Goal: Task Accomplishment & Management: Use online tool/utility

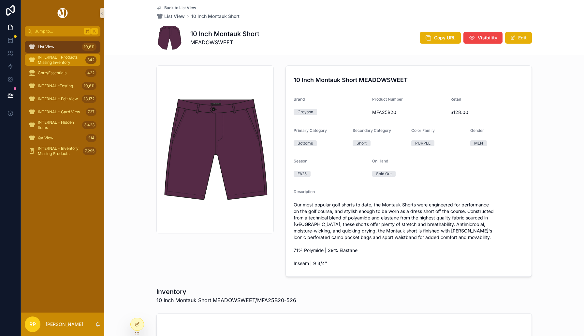
click at [52, 57] on span "INTERNAL - Products Missing Inventory" at bounding box center [60, 60] width 45 height 10
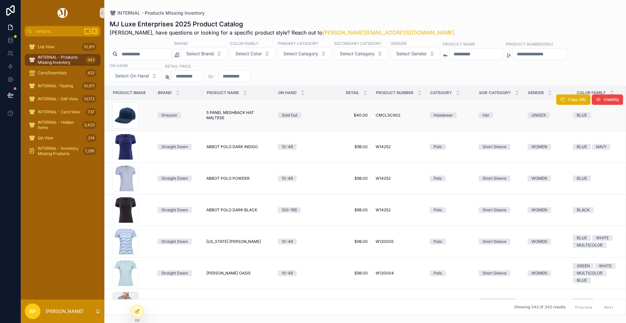
click at [209, 117] on span "5 PANEL MESHBACK HAT MALTESE" at bounding box center [238, 115] width 64 height 10
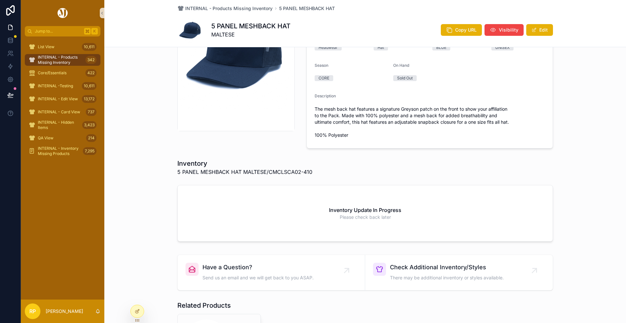
scroll to position [5, 0]
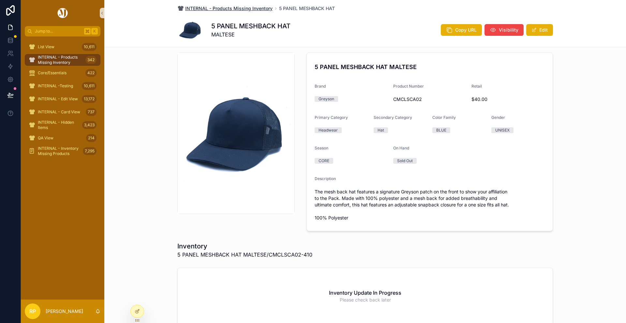
click at [218, 8] on span "INTERNAL - Products Missing Inventory" at bounding box center [228, 8] width 87 height 7
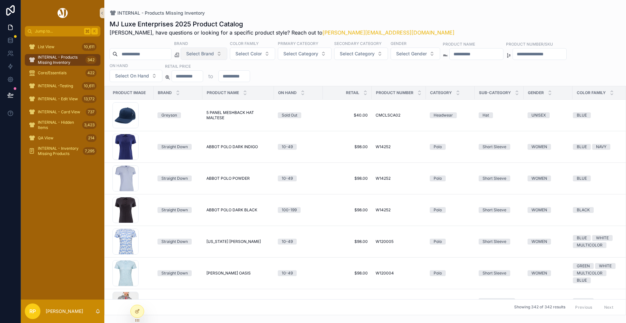
click at [214, 57] on span "Select Brand" at bounding box center [200, 54] width 28 height 7
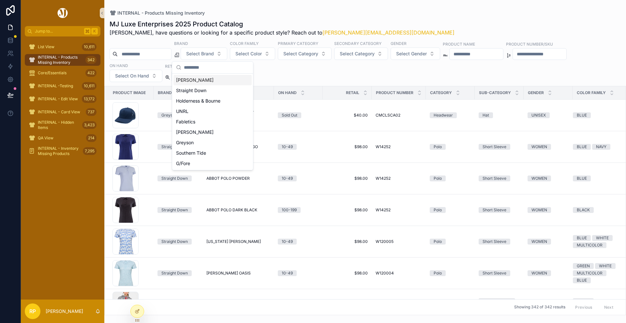
click at [207, 79] on div "[PERSON_NAME]" at bounding box center [212, 80] width 78 height 10
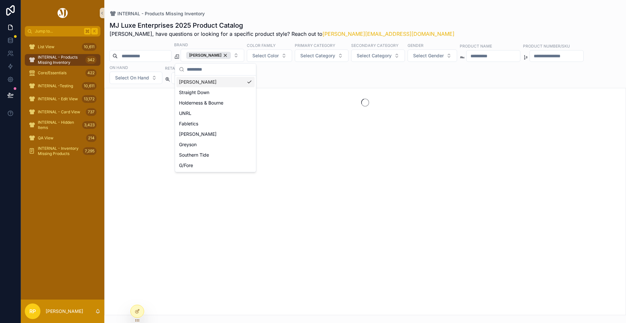
click at [296, 17] on div "MJ Luxe Enterprises 2025 Product Catalog Rasika, have questions or looking for …" at bounding box center [364, 166] width 521 height 298
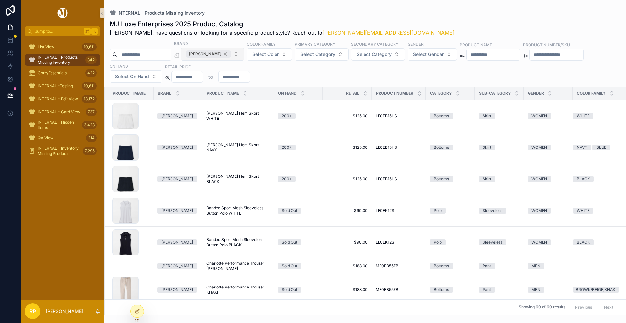
click at [224, 53] on div "[PERSON_NAME]" at bounding box center [208, 54] width 45 height 7
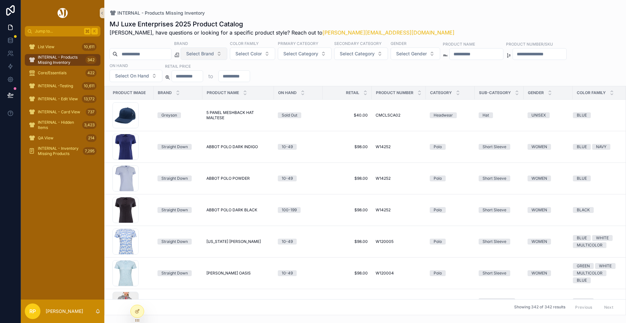
click at [213, 53] on span "Select Brand" at bounding box center [200, 54] width 28 height 7
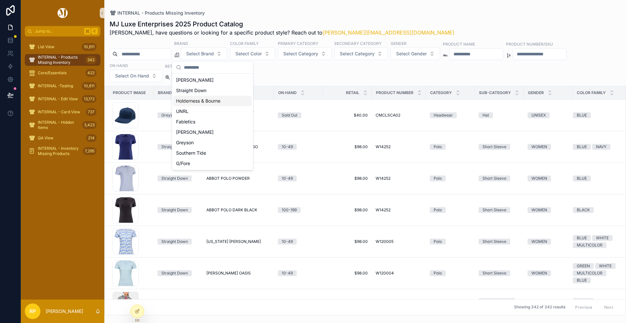
click at [198, 102] on div "Holderness & Bourne" at bounding box center [212, 101] width 78 height 10
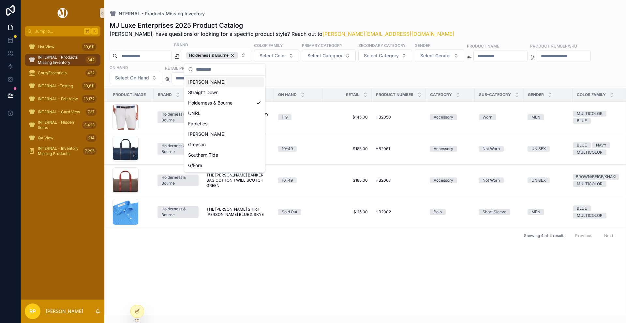
click at [305, 9] on div "INTERNAL - Products Missing Inventory MJ Luxe Enterprises 2025 Product Catalog …" at bounding box center [364, 157] width 521 height 315
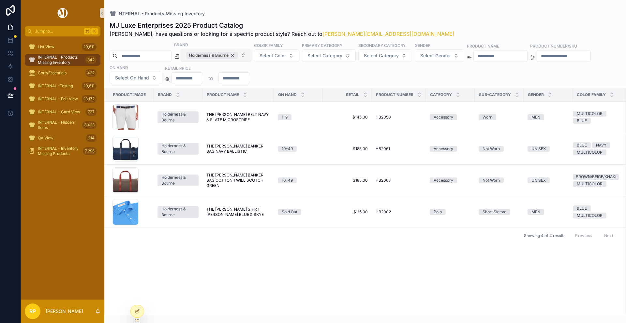
click at [238, 54] on div "Holderness & Bourne" at bounding box center [212, 55] width 52 height 7
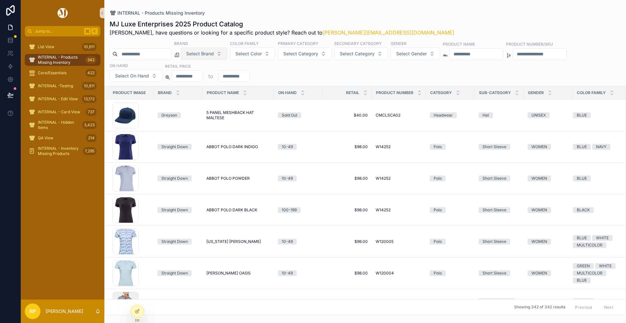
click at [214, 53] on span "Select Brand" at bounding box center [200, 54] width 28 height 7
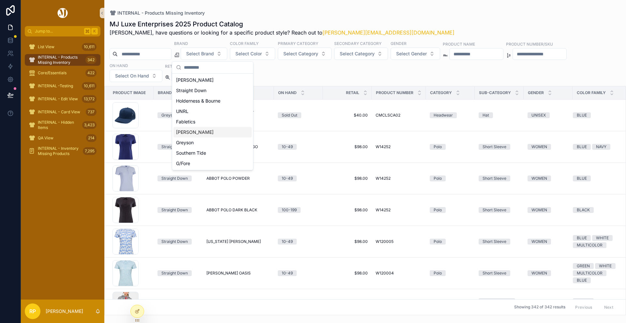
click at [194, 133] on div "[PERSON_NAME]" at bounding box center [212, 132] width 78 height 10
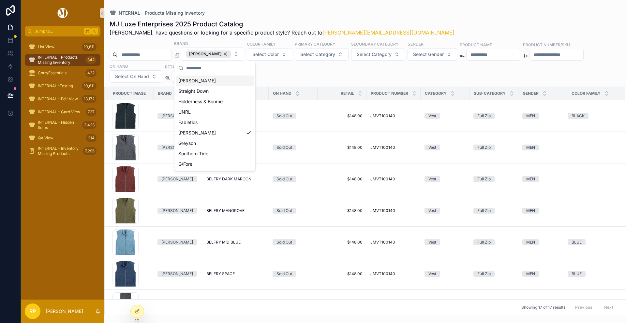
click at [306, 10] on div "INTERNAL - Products Missing Inventory MJ Luxe Enterprises 2025 Product Catalog …" at bounding box center [364, 157] width 521 height 315
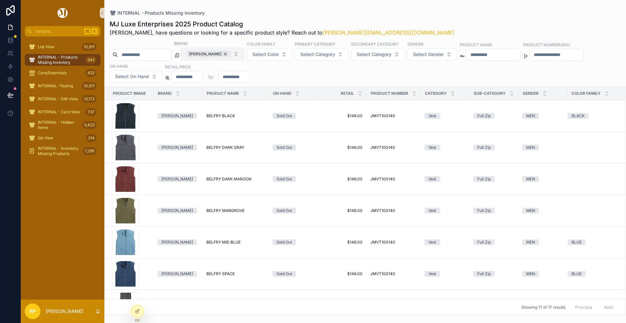
click at [222, 54] on div "[PERSON_NAME]" at bounding box center [208, 54] width 45 height 7
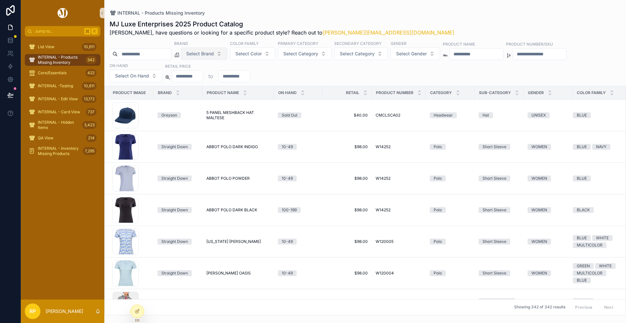
click at [298, 12] on div "INTERNAL - Products Missing Inventory" at bounding box center [364, 12] width 511 height 5
click at [214, 53] on span "Select Brand" at bounding box center [200, 54] width 28 height 7
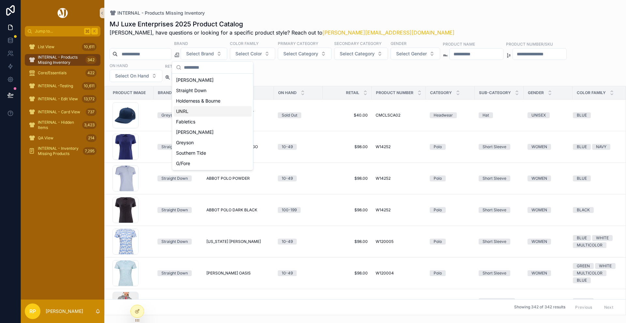
click at [189, 112] on div "UNRL" at bounding box center [212, 111] width 78 height 10
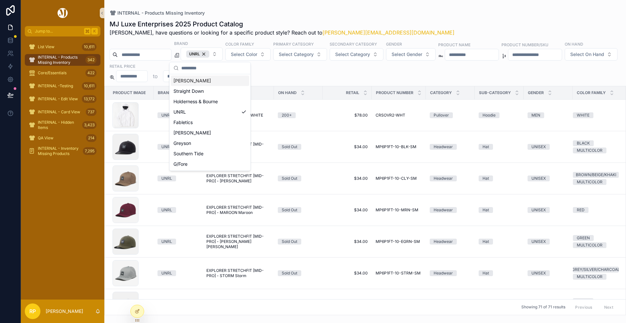
click at [295, 14] on div "INTERNAL - Products Missing Inventory" at bounding box center [364, 12] width 511 height 5
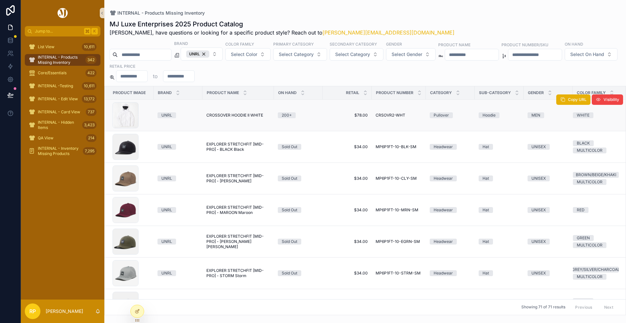
click at [240, 118] on span "CROSSOVER HOODIE II WHITE" at bounding box center [234, 115] width 57 height 5
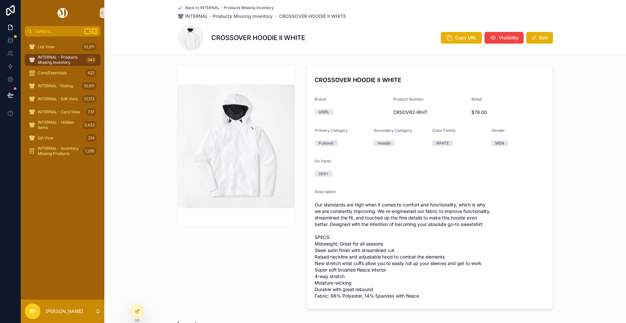
click at [220, 7] on span "Back to INTERNAL - Products Missing Inventory" at bounding box center [229, 7] width 89 height 5
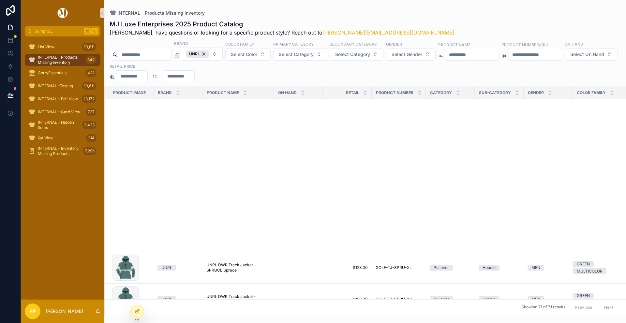
scroll to position [1337, 0]
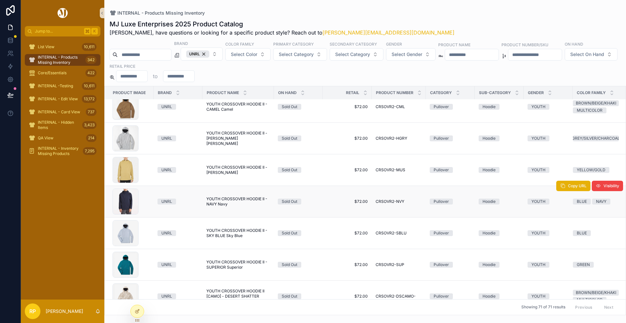
click at [226, 204] on span "YOUTH CROSSOVER HOODIE II - NAVY Navy" at bounding box center [238, 201] width 64 height 10
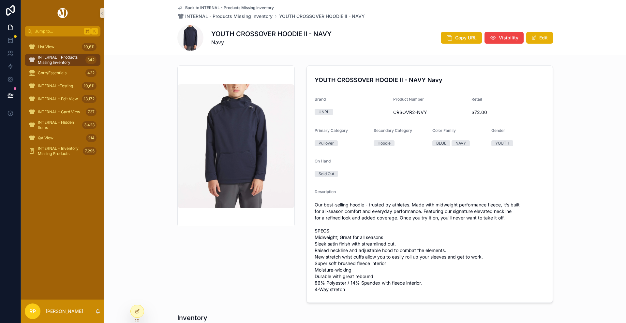
click at [209, 9] on span "Back to INTERNAL - Products Missing Inventory" at bounding box center [229, 7] width 89 height 5
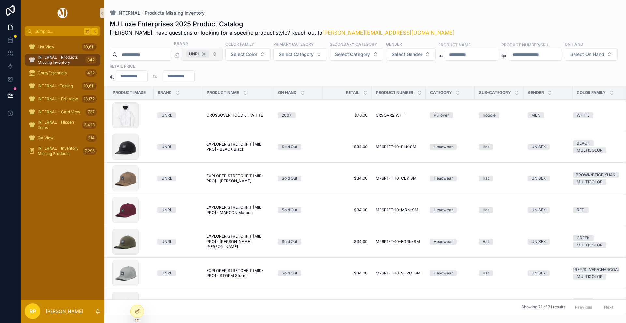
click at [209, 52] on div "UNRL" at bounding box center [197, 54] width 23 height 7
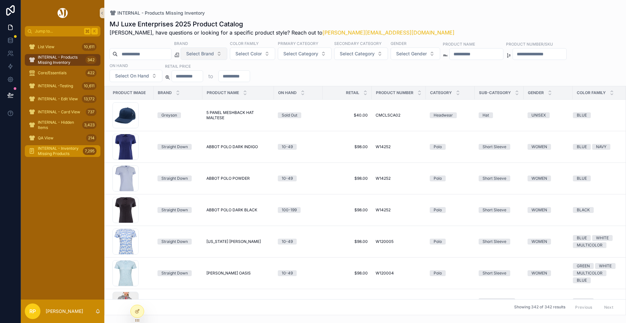
click at [63, 151] on span "INTERNAL - Inventory Missing Products" at bounding box center [59, 151] width 42 height 10
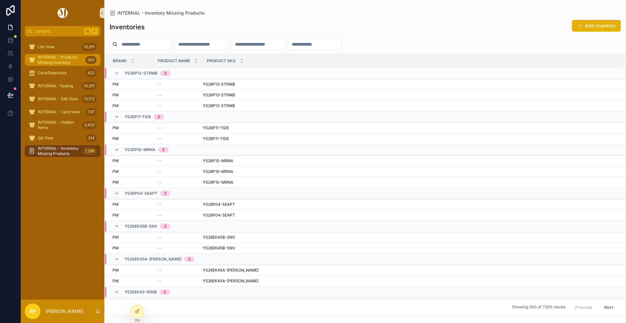
click at [45, 63] on span "INTERNAL - Products Missing Inventory" at bounding box center [60, 60] width 45 height 10
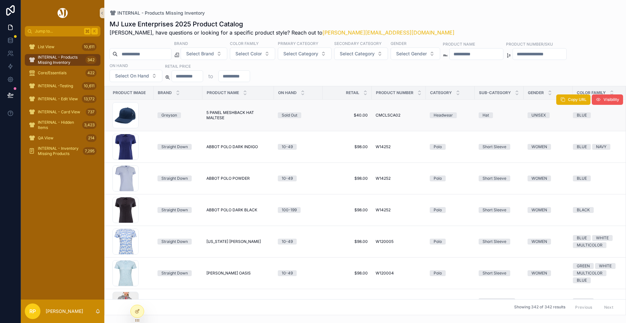
click at [584, 100] on button "Visibility" at bounding box center [606, 99] width 31 height 10
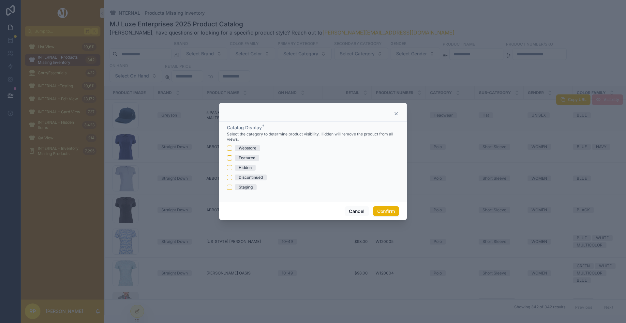
click at [395, 114] on icon at bounding box center [396, 113] width 3 height 3
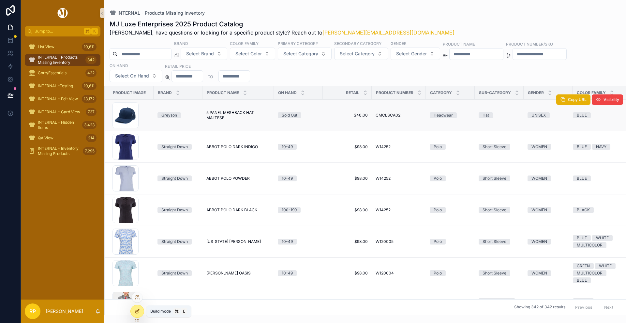
click at [136, 314] on div at bounding box center [137, 311] width 13 height 12
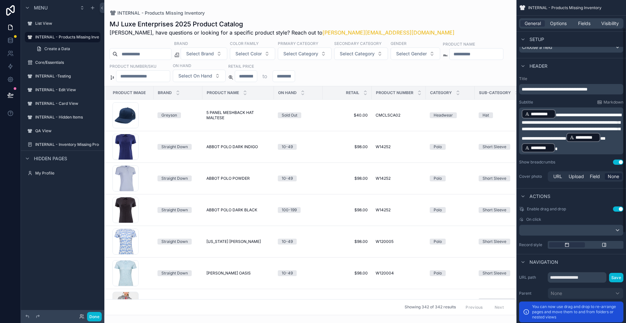
scroll to position [186, 0]
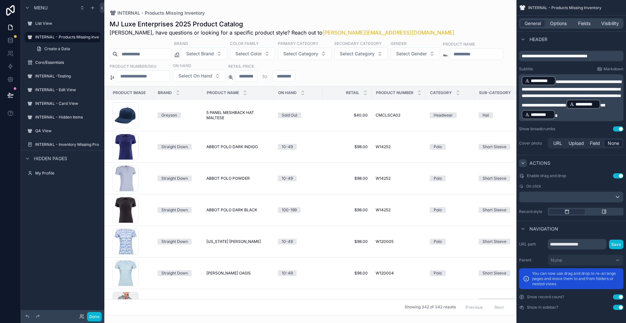
click at [525, 163] on icon "scrollable content" at bounding box center [522, 163] width 5 height 5
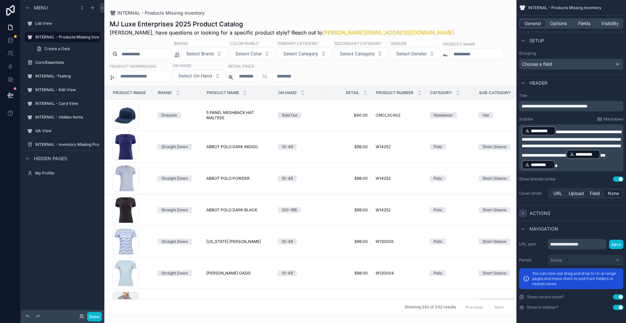
click at [526, 213] on div "scrollable content" at bounding box center [523, 213] width 8 height 8
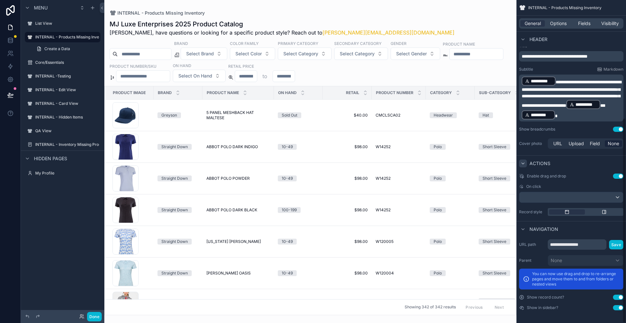
scroll to position [186, 0]
click at [584, 196] on div "scrollable content" at bounding box center [571, 197] width 104 height 10
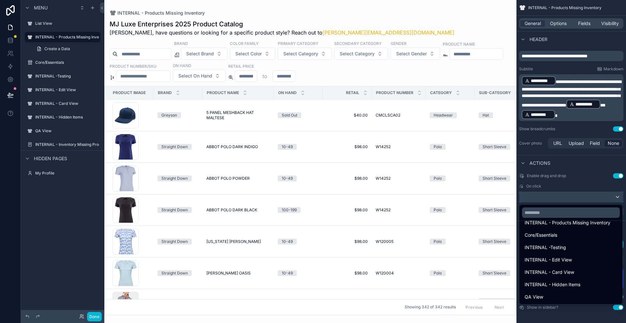
scroll to position [0, 0]
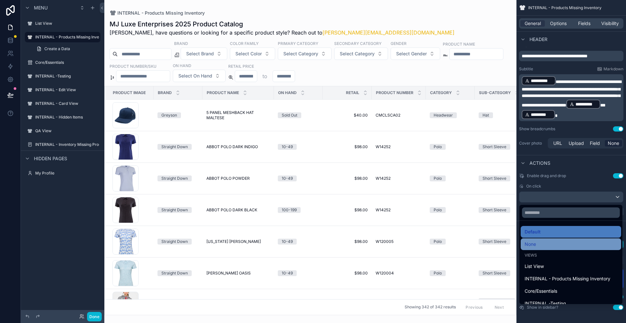
click at [550, 244] on div "None" at bounding box center [570, 244] width 93 height 8
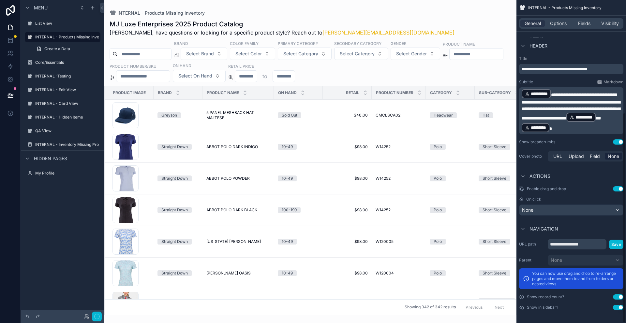
scroll to position [173, 0]
click at [429, 121] on div "scrollable content" at bounding box center [310, 161] width 412 height 323
click at [429, 121] on td "Headwear" at bounding box center [450, 116] width 49 height 32
click at [380, 115] on span "CMCLSCA02" at bounding box center [387, 115] width 25 height 5
click at [304, 122] on td "Sold Out" at bounding box center [298, 116] width 49 height 32
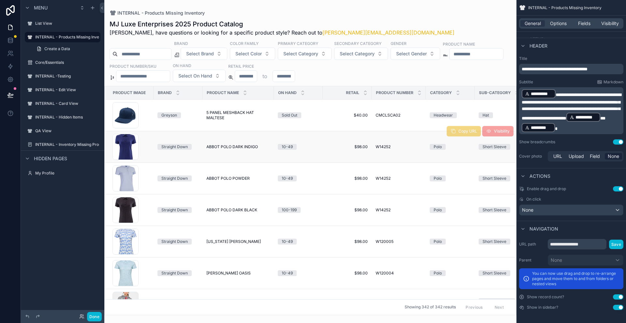
click at [299, 147] on div "10-49" at bounding box center [298, 147] width 41 height 6
click at [298, 172] on td "10-49" at bounding box center [298, 179] width 49 height 32
click at [503, 129] on td "Hat" at bounding box center [498, 116] width 49 height 32
click at [161, 116] on div "Greyson" at bounding box center [169, 115] width 16 height 6
click at [468, 100] on span "Copy URL" at bounding box center [463, 100] width 34 height 5
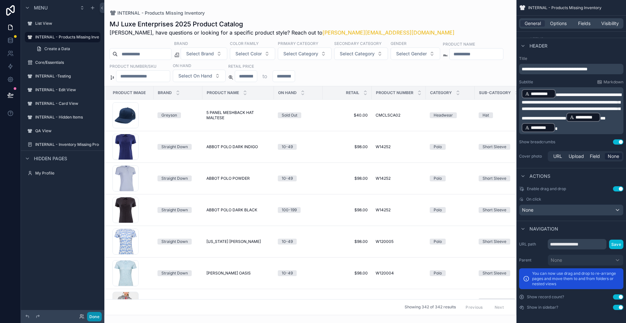
click at [95, 317] on button "Done" at bounding box center [94, 316] width 15 height 9
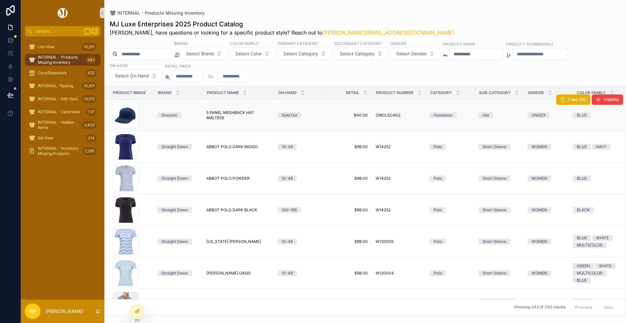
click at [282, 114] on div "Sold Out" at bounding box center [290, 115] width 16 height 6
click at [574, 100] on span "Copy URL" at bounding box center [577, 99] width 19 height 5
click at [584, 101] on button "Visibility" at bounding box center [606, 99] width 31 height 10
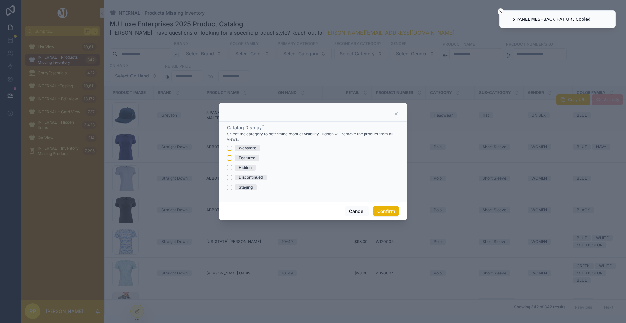
click at [393, 114] on div at bounding box center [312, 113] width 171 height 5
click at [396, 114] on icon at bounding box center [396, 113] width 3 height 3
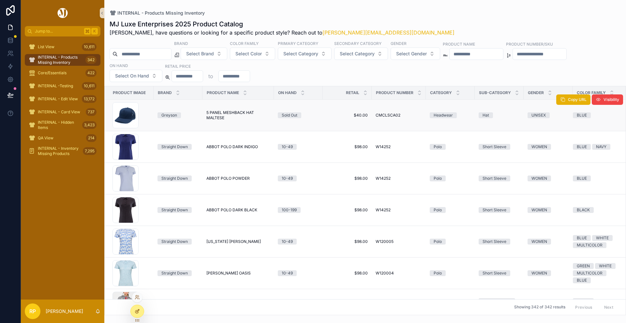
click at [133, 311] on div at bounding box center [137, 311] width 13 height 12
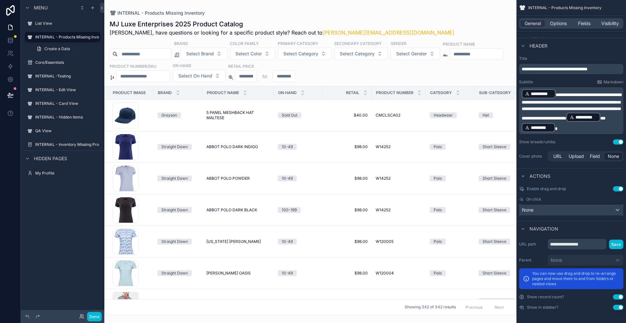
click at [584, 211] on div "None" at bounding box center [571, 210] width 104 height 10
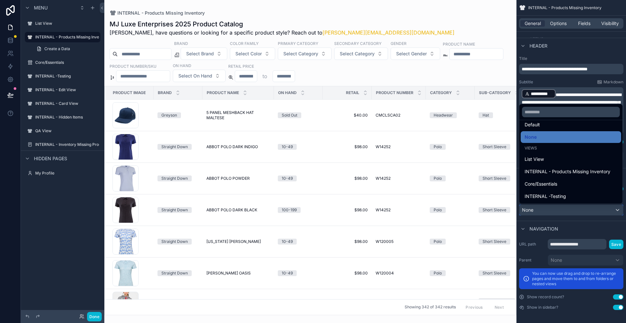
scroll to position [0, 0]
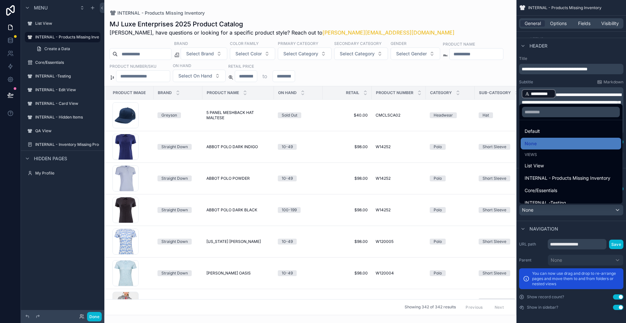
click at [480, 20] on div "scrollable content" at bounding box center [310, 161] width 412 height 323
click at [557, 24] on div "scrollable content" at bounding box center [313, 161] width 626 height 323
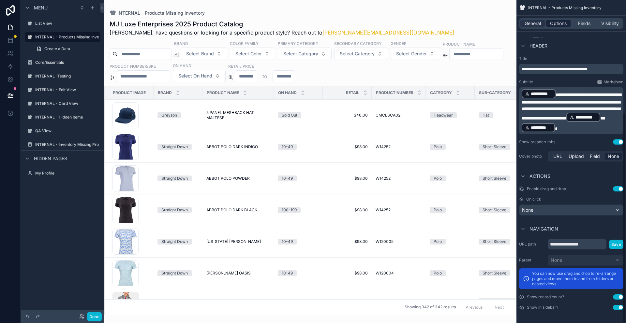
click at [558, 26] on span "Options" at bounding box center [558, 23] width 17 height 7
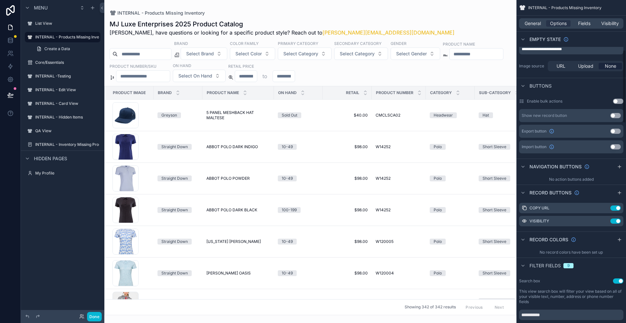
scroll to position [220, 0]
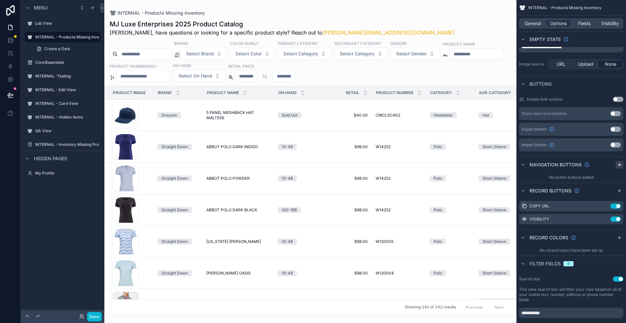
click at [584, 164] on icon "scrollable content" at bounding box center [618, 164] width 5 height 5
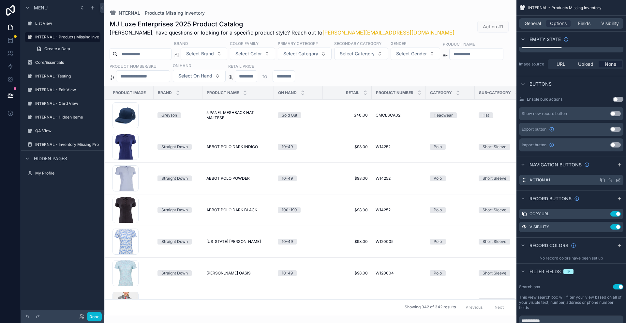
click at [584, 184] on div "Action #1" at bounding box center [571, 180] width 104 height 10
click at [584, 180] on icon "scrollable content" at bounding box center [618, 179] width 3 height 3
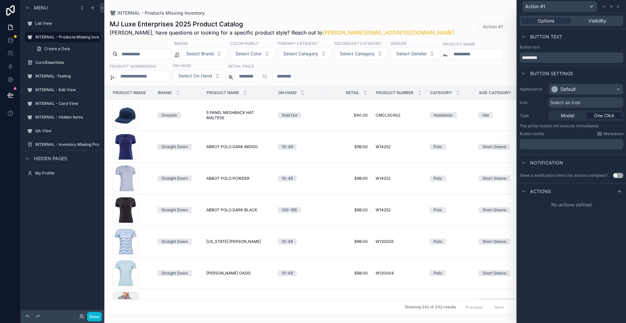
click at [584, 115] on span "One Click" at bounding box center [604, 115] width 21 height 7
click at [584, 141] on p "﻿" at bounding box center [572, 144] width 100 height 7
click at [550, 278] on div "Options Visibility Button text Button text ********* Button settings Appearance…" at bounding box center [571, 168] width 109 height 310
click at [577, 100] on span "Select an icon" at bounding box center [565, 102] width 30 height 7
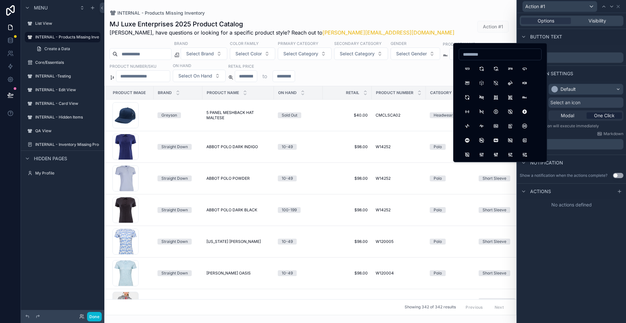
click at [553, 268] on div "Options Visibility Button text Button text ********* Button settings Appearance…" at bounding box center [571, 168] width 109 height 310
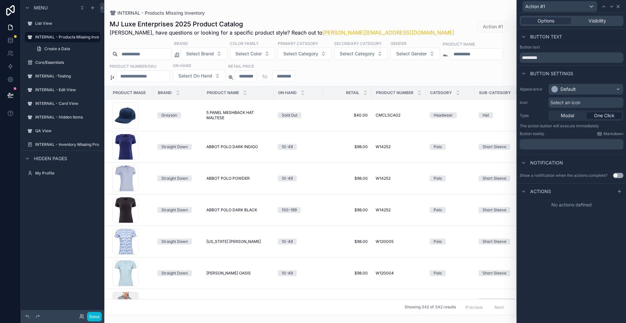
click at [584, 7] on icon at bounding box center [617, 6] width 5 height 5
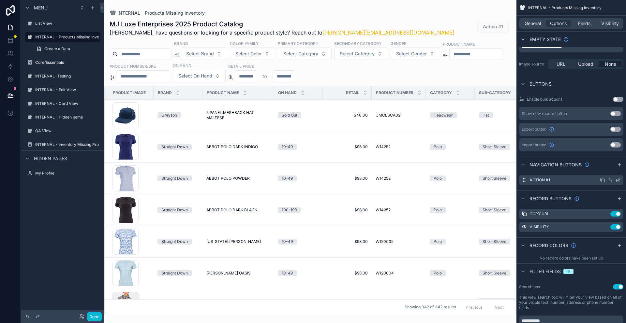
click at [584, 178] on icon "scrollable content" at bounding box center [617, 180] width 5 height 5
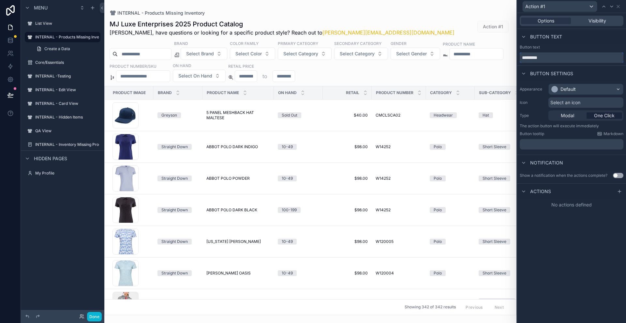
drag, startPoint x: 551, startPoint y: 58, endPoint x: 519, endPoint y: 58, distance: 31.6
click at [519, 58] on input "*********" at bounding box center [571, 57] width 104 height 10
type input "**********"
click at [584, 7] on icon at bounding box center [617, 6] width 5 height 5
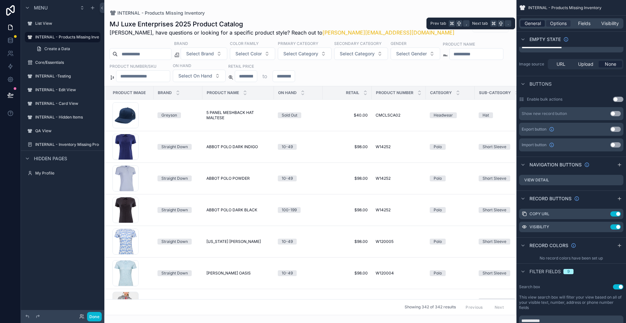
click at [527, 26] on span "General" at bounding box center [532, 23] width 16 height 7
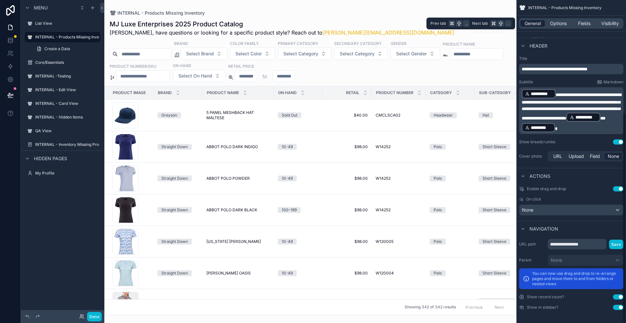
scroll to position [173, 0]
click at [573, 207] on div "None" at bounding box center [571, 210] width 104 height 10
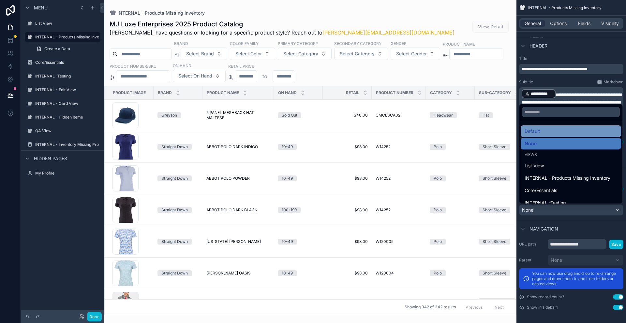
click at [560, 130] on div "Default" at bounding box center [570, 131] width 93 height 8
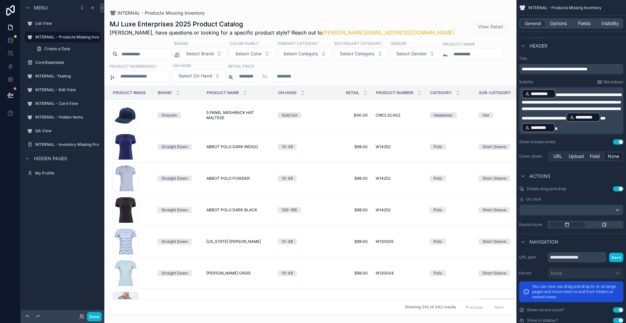
click at [445, 16] on div "MJ Luxe Enterprises 2025 Product Catalog Rasika, have questions or looking for …" at bounding box center [310, 166] width 412 height 300
click at [445, 4] on div "INTERNAL - Products Missing Inventory MJ Luxe Enterprises 2025 Product Catalog …" at bounding box center [310, 157] width 412 height 315
click at [494, 29] on span "View Detail" at bounding box center [490, 26] width 36 height 7
click at [557, 26] on span "Options" at bounding box center [558, 23] width 17 height 7
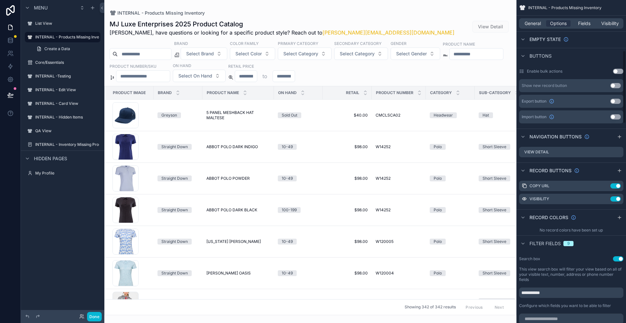
scroll to position [215, 0]
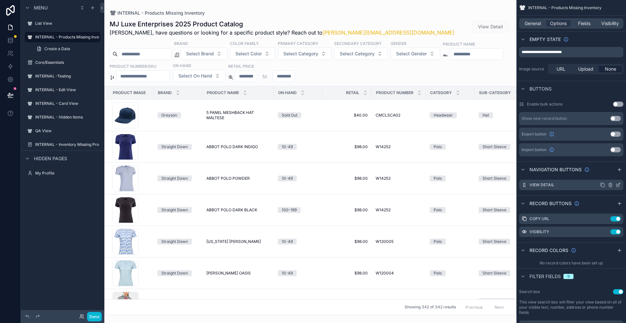
click at [584, 186] on icon "scrollable content" at bounding box center [609, 184] width 5 height 5
click at [584, 176] on icon at bounding box center [607, 174] width 5 height 5
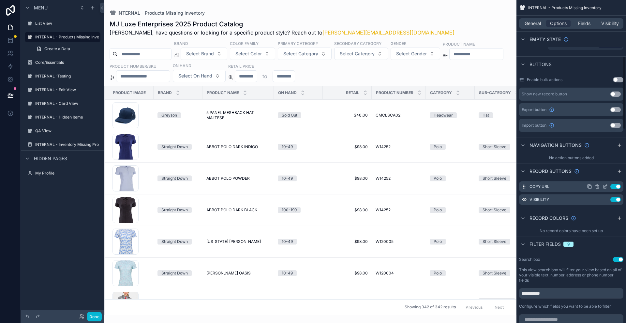
scroll to position [261, 0]
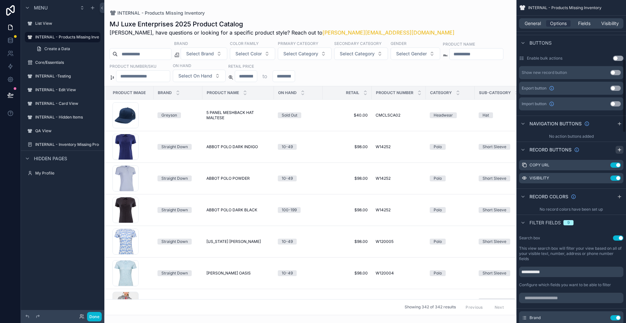
click at [584, 150] on icon "scrollable content" at bounding box center [618, 150] width 3 height 0
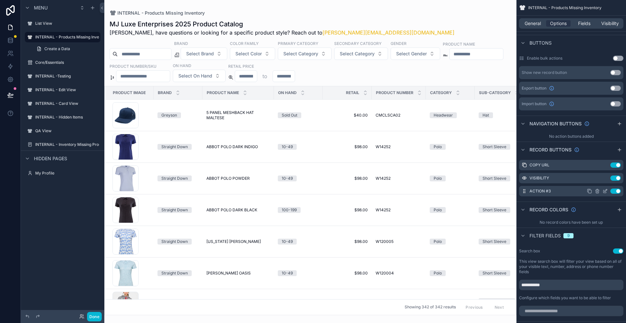
click at [584, 191] on icon "scrollable content" at bounding box center [605, 190] width 3 height 3
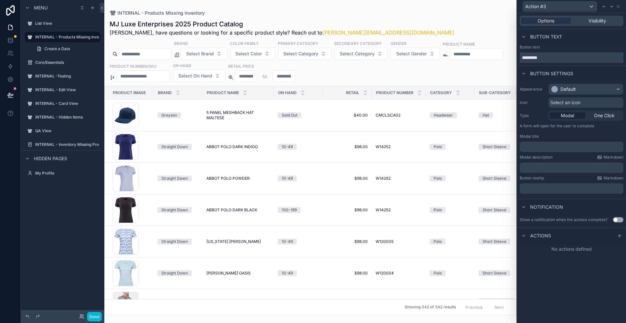
drag, startPoint x: 548, startPoint y: 56, endPoint x: 500, endPoint y: 56, distance: 48.2
click at [499, 56] on div "Action #3 Options Visibility Button text Button text ********* Button settings …" at bounding box center [313, 161] width 626 height 323
type input "**********"
click at [584, 22] on div "Visibility" at bounding box center [597, 21] width 50 height 7
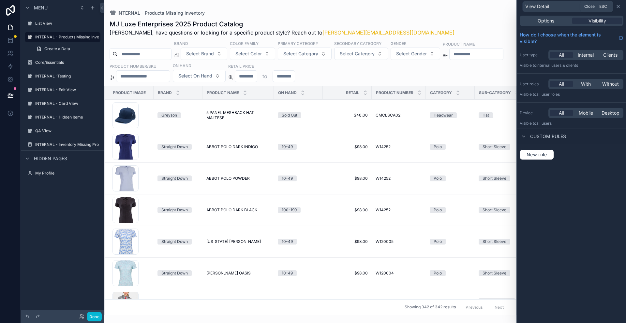
click at [584, 7] on icon at bounding box center [617, 6] width 3 height 3
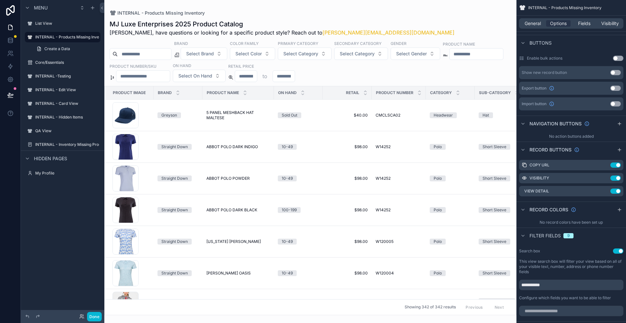
click at [492, 29] on div "MJ Luxe Enterprises 2025 Product Catalog Rasika, have questions or looking for …" at bounding box center [309, 28] width 401 height 17
click at [484, 42] on div "Brand Select Brand Color Family Select Color Primary Category Select Category S…" at bounding box center [310, 61] width 412 height 42
click at [584, 191] on icon "scrollable content" at bounding box center [604, 191] width 5 height 5
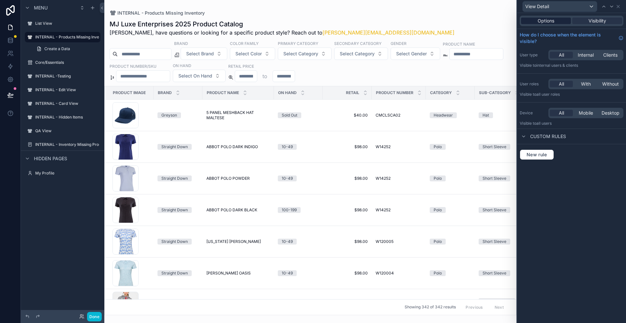
click at [554, 23] on span "Options" at bounding box center [545, 21] width 17 height 7
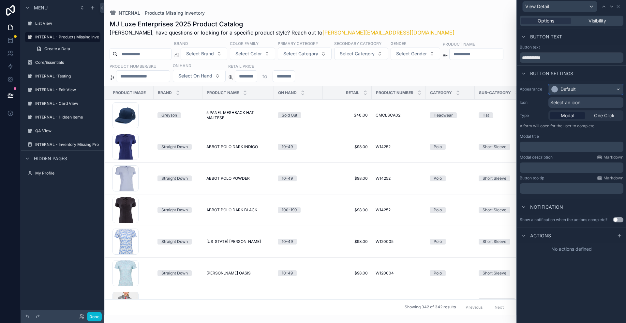
click at [584, 89] on div "Default" at bounding box center [585, 89] width 74 height 10
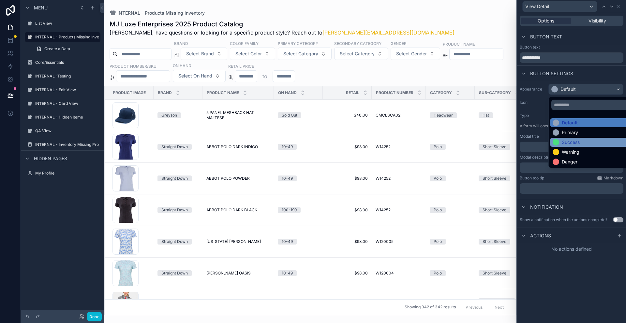
click at [584, 143] on div "Success" at bounding box center [592, 142] width 81 height 7
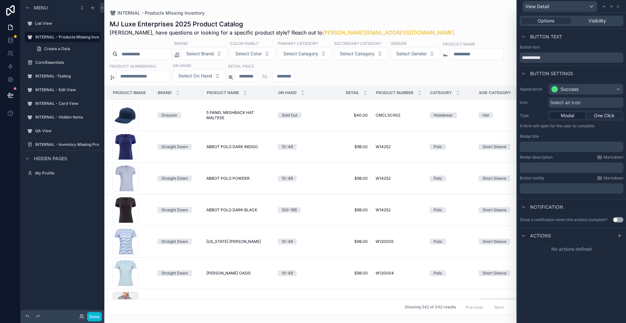
click at [584, 115] on span "One Click" at bounding box center [604, 115] width 21 height 7
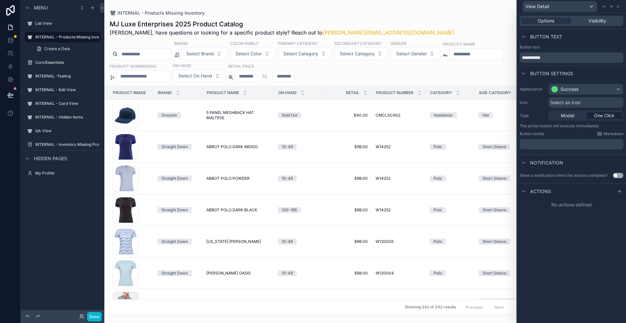
click at [584, 187] on div "Actions" at bounding box center [571, 191] width 109 height 16
click at [584, 191] on icon at bounding box center [618, 191] width 5 height 5
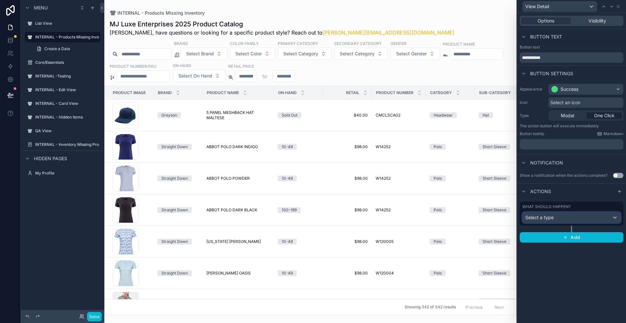
click at [579, 222] on div "Select a type" at bounding box center [571, 217] width 98 height 10
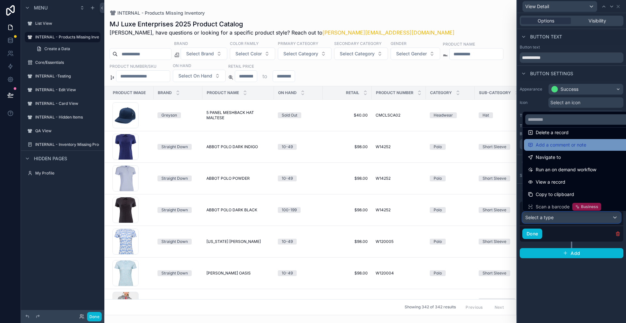
scroll to position [32, 0]
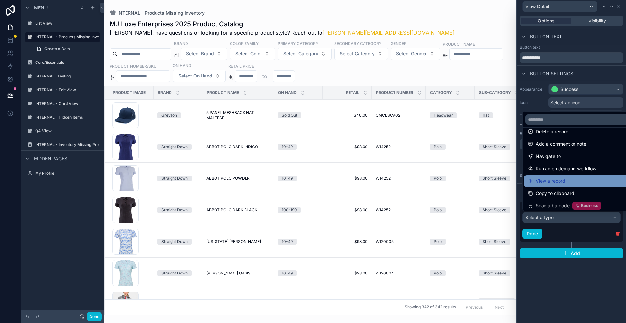
click at [563, 184] on span "View a record" at bounding box center [550, 181] width 30 height 8
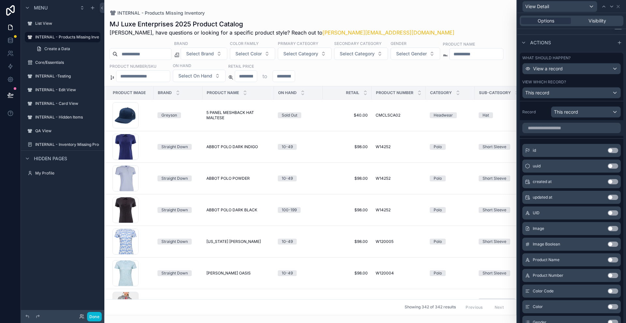
scroll to position [150, 0]
click at [584, 7] on icon at bounding box center [617, 6] width 5 height 5
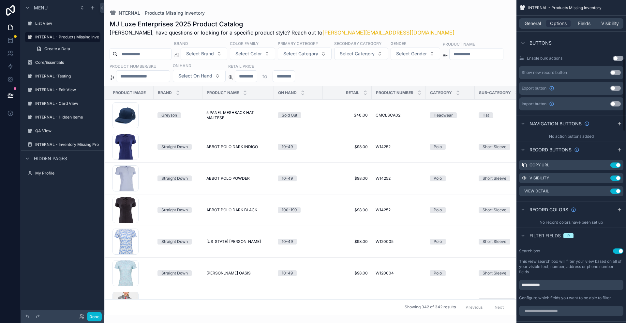
click at [584, 7] on div "INTERNAL - Products Missing Inventory" at bounding box center [570, 8] width 109 height 16
click at [463, 24] on div "MJ Luxe Enterprises 2025 Product Catalog Rasika, have questions or looking for …" at bounding box center [309, 28] width 401 height 17
click at [456, 25] on div "MJ Luxe Enterprises 2025 Product Catalog Rasika, have questions or looking for …" at bounding box center [309, 28] width 401 height 17
click at [98, 317] on button "Done" at bounding box center [94, 316] width 15 height 9
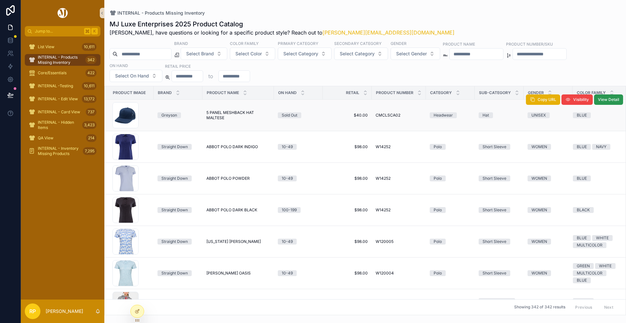
click at [584, 102] on span "View Detail" at bounding box center [608, 99] width 21 height 5
click at [584, 98] on span "View Detail" at bounding box center [608, 99] width 21 height 5
click at [609, 99] on span "View Detail" at bounding box center [608, 99] width 21 height 5
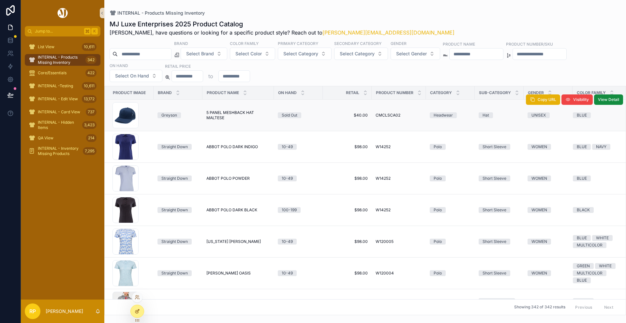
click at [138, 311] on icon at bounding box center [138, 311] width 3 height 3
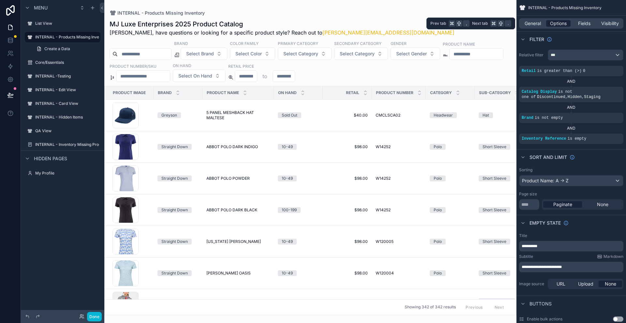
click at [562, 22] on span "Options" at bounding box center [558, 23] width 17 height 7
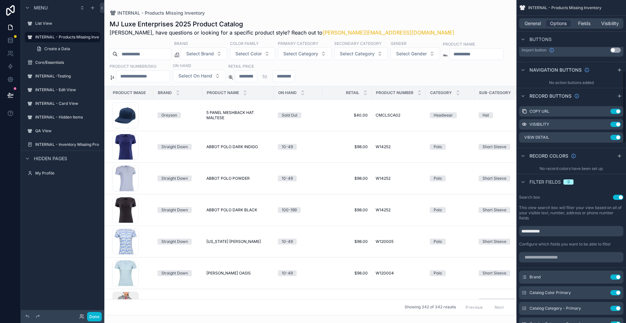
scroll to position [313, 0]
click at [604, 139] on icon "scrollable content" at bounding box center [605, 138] width 3 height 3
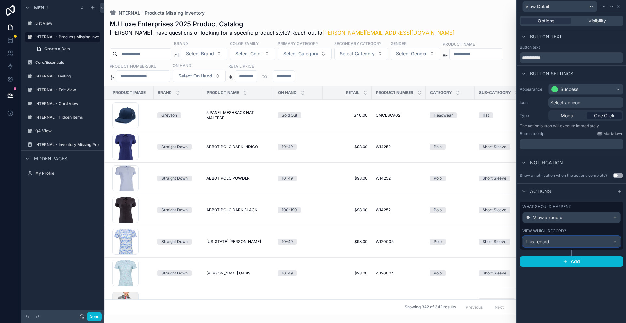
click at [587, 243] on div "This record" at bounding box center [571, 242] width 98 height 10
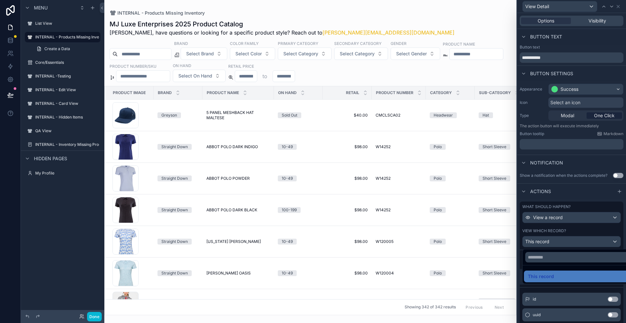
click at [520, 272] on div at bounding box center [571, 161] width 109 height 323
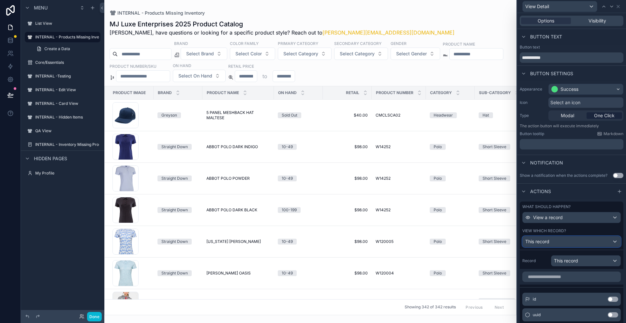
click at [567, 244] on div "This record" at bounding box center [571, 242] width 98 height 10
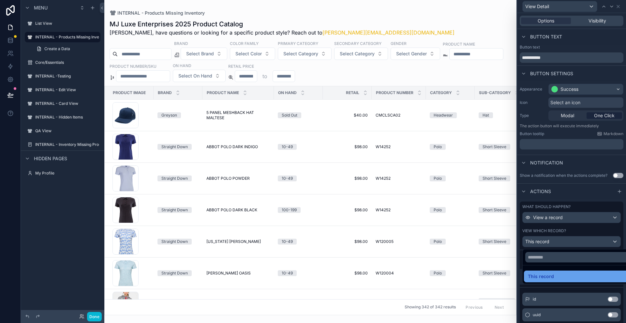
click at [564, 276] on div "This record" at bounding box center [578, 277] width 102 height 8
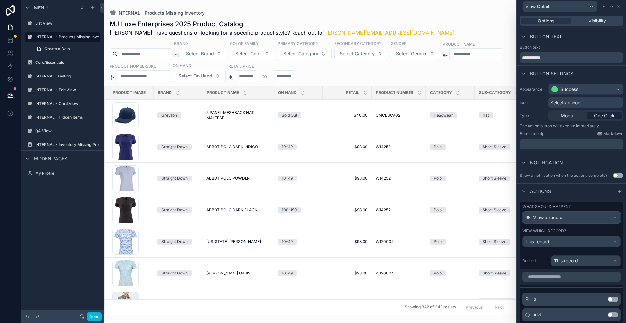
click at [569, 217] on div "View a record" at bounding box center [571, 217] width 98 height 10
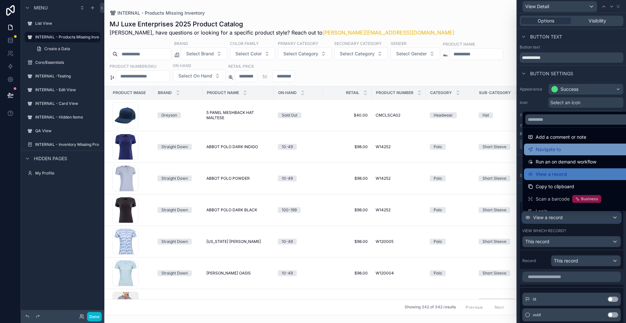
scroll to position [0, 0]
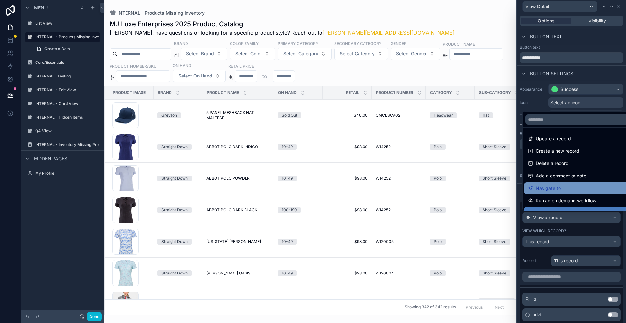
click at [554, 186] on span "Navigate to" at bounding box center [547, 188] width 25 height 8
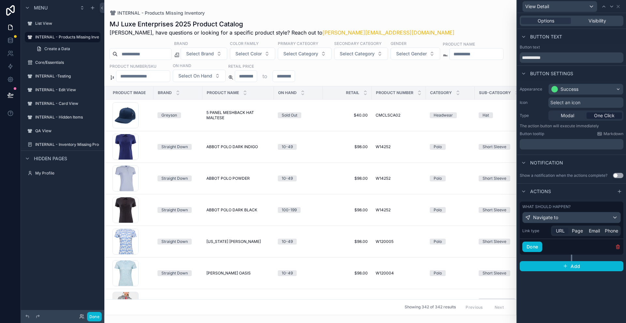
click at [562, 233] on span "URL" at bounding box center [560, 231] width 9 height 7
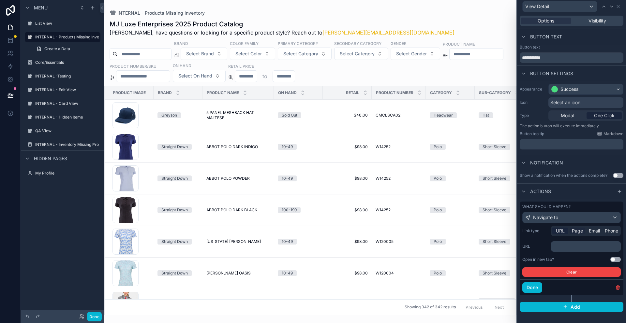
click at [576, 230] on span "Page" at bounding box center [576, 231] width 11 height 7
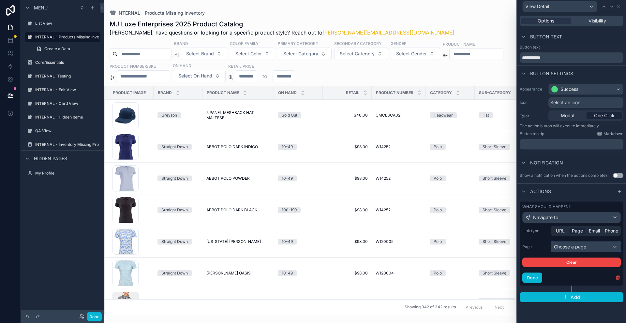
click at [576, 247] on div "Choose a page" at bounding box center [585, 247] width 69 height 10
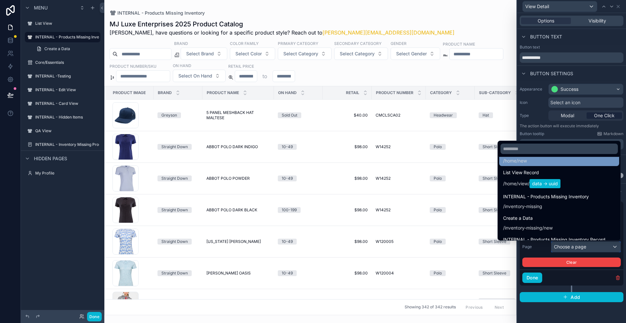
scroll to position [39, 0]
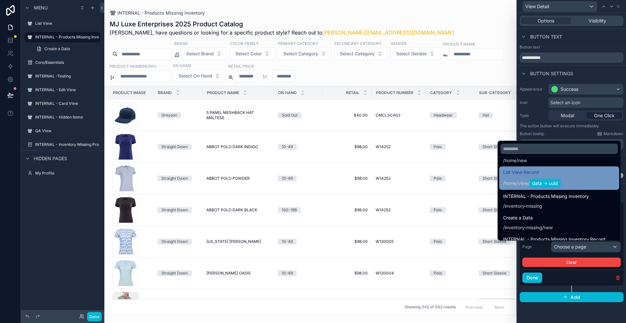
click at [548, 175] on span "List View Record" at bounding box center [531, 172] width 57 height 8
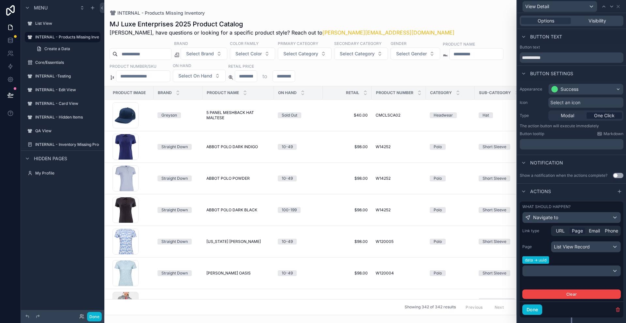
click at [579, 234] on div "URL Page Email Phone" at bounding box center [586, 231] width 70 height 10
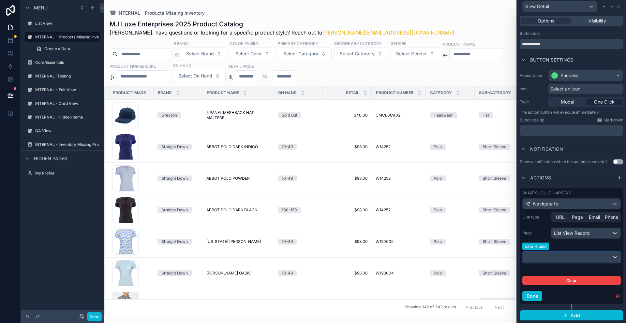
click at [557, 256] on div at bounding box center [571, 257] width 98 height 10
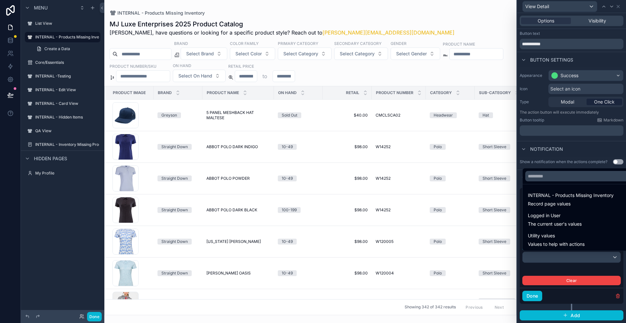
click at [554, 269] on div at bounding box center [571, 161] width 109 height 323
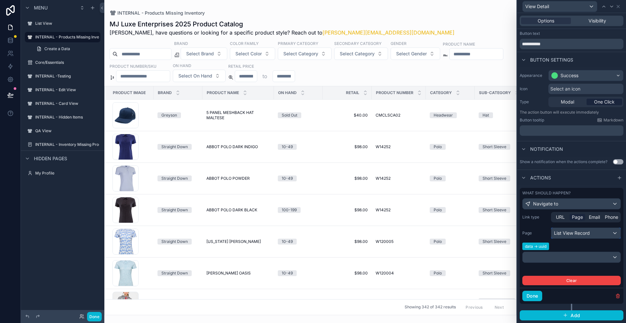
click at [600, 232] on div "List View Record" at bounding box center [585, 233] width 69 height 10
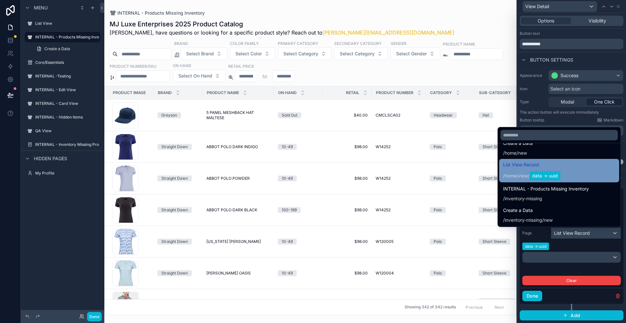
scroll to position [33, 0]
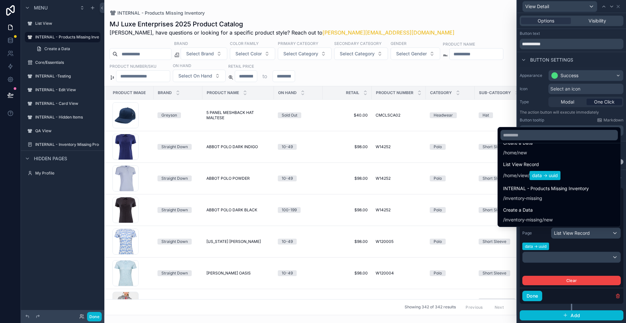
click at [552, 296] on div at bounding box center [571, 161] width 109 height 323
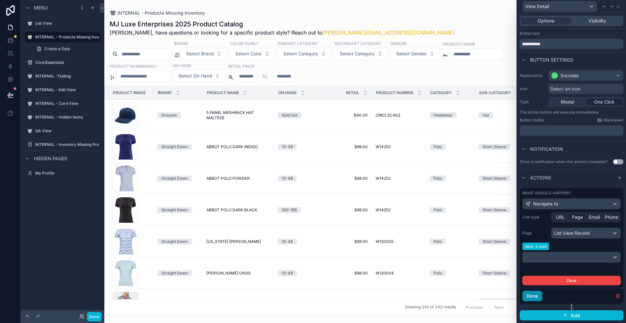
click at [536, 298] on button "Done" at bounding box center [532, 296] width 20 height 10
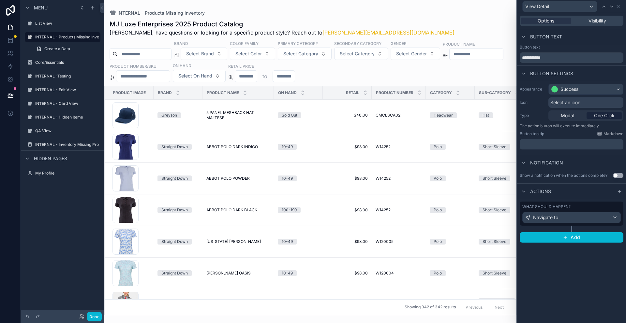
scroll to position [0, 0]
click at [93, 318] on button "Done" at bounding box center [94, 316] width 15 height 9
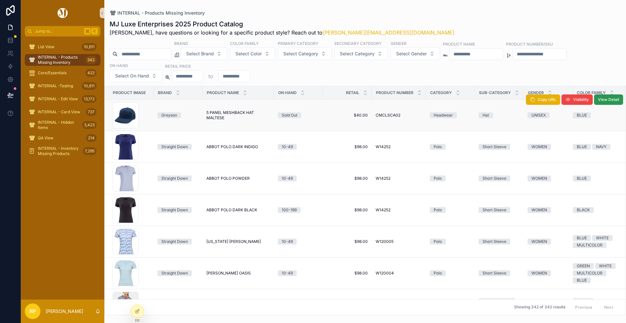
click at [611, 103] on button "View Detail" at bounding box center [608, 99] width 29 height 10
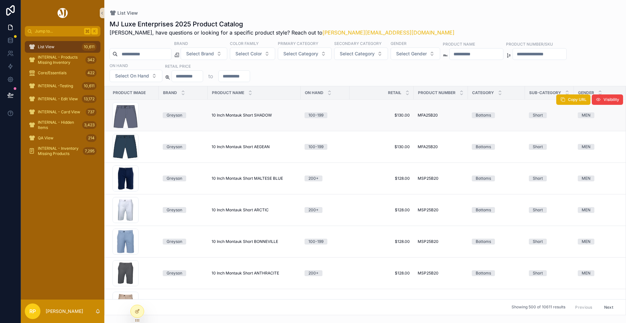
click at [324, 116] on span "100-199" at bounding box center [315, 115] width 23 height 6
click at [47, 62] on span "INTERNAL - Products Missing Inventory" at bounding box center [60, 60] width 45 height 10
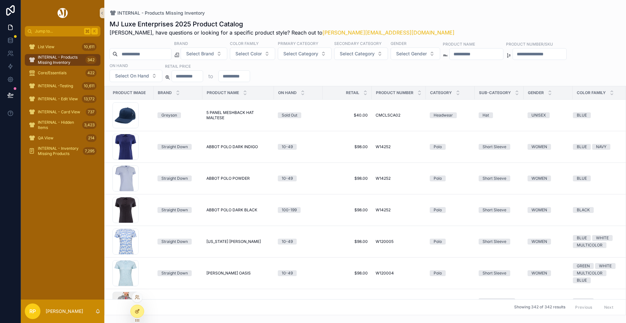
click at [136, 311] on icon at bounding box center [137, 311] width 5 height 5
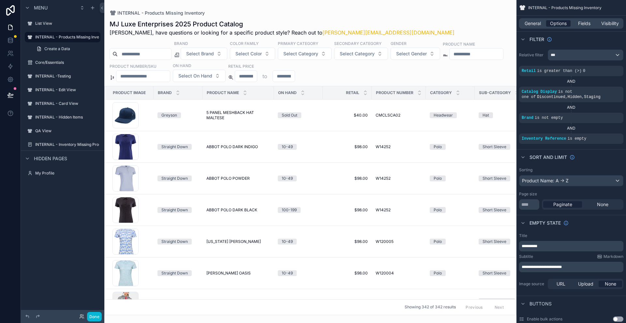
click at [553, 26] on span "Options" at bounding box center [558, 23] width 17 height 7
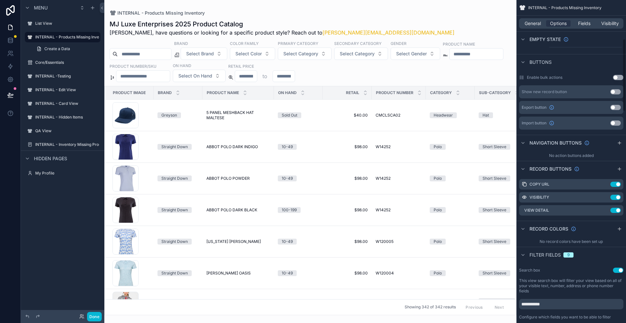
scroll to position [263, 0]
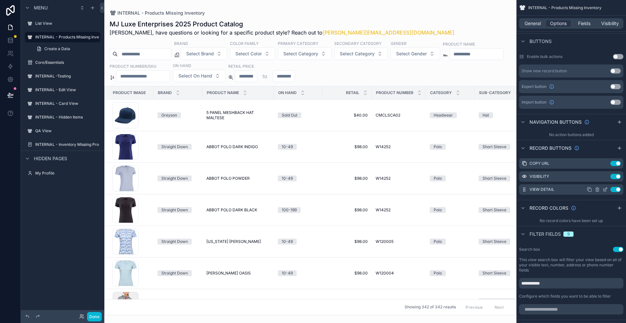
click at [605, 190] on icon "scrollable content" at bounding box center [604, 189] width 5 height 5
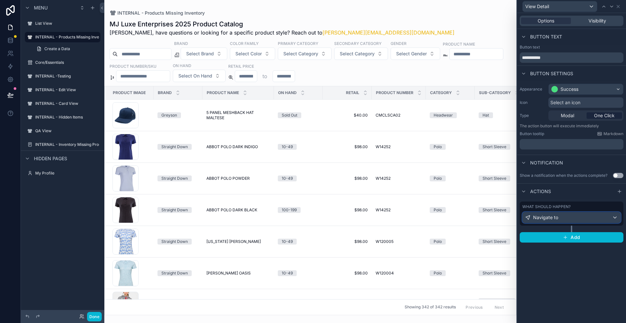
click at [616, 217] on div "Navigate to" at bounding box center [571, 217] width 98 height 10
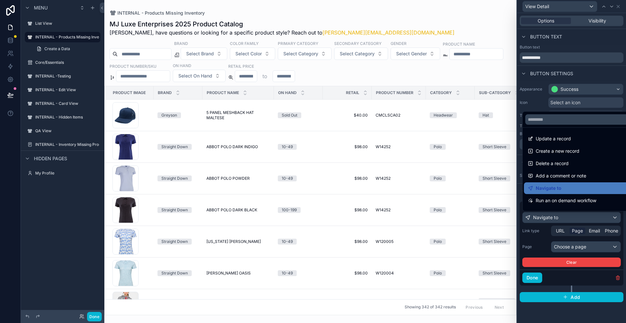
click at [579, 231] on div at bounding box center [571, 161] width 109 height 323
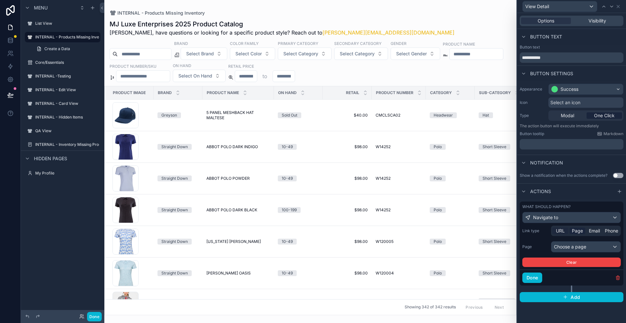
click at [556, 232] on span "URL" at bounding box center [560, 231] width 9 height 7
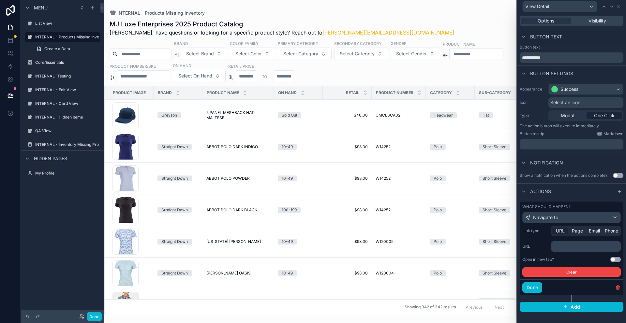
click at [578, 250] on div "﻿" at bounding box center [586, 246] width 70 height 10
click at [576, 244] on p "﻿" at bounding box center [586, 246] width 66 height 7
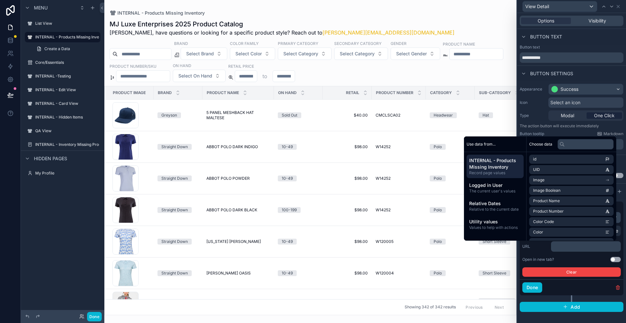
click at [563, 260] on div "Open in new tab? Use setting" at bounding box center [571, 259] width 98 height 5
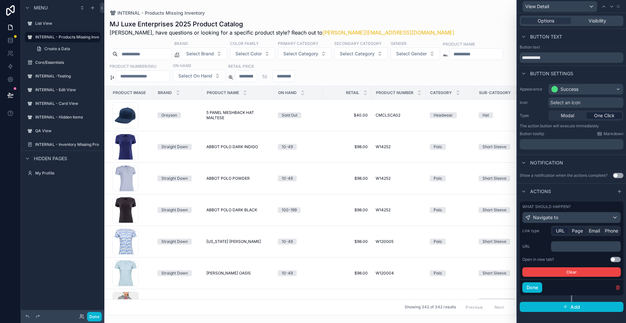
click at [575, 233] on span "Page" at bounding box center [576, 231] width 11 height 7
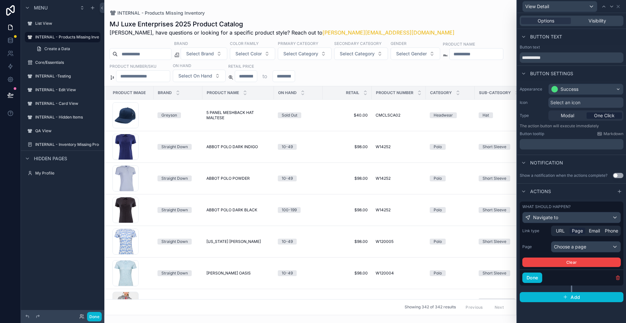
click at [575, 229] on span "Page" at bounding box center [576, 231] width 11 height 7
click at [556, 232] on span "URL" at bounding box center [560, 231] width 9 height 7
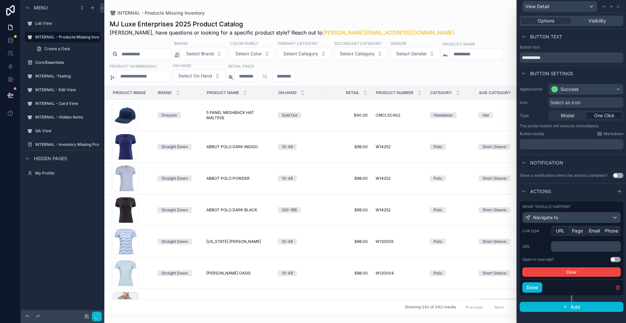
click at [562, 248] on p "﻿" at bounding box center [586, 246] width 66 height 7
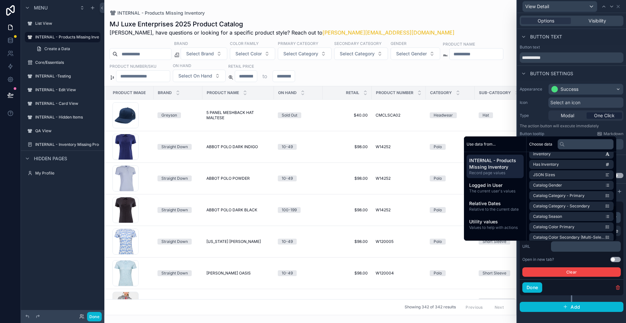
scroll to position [478, 0]
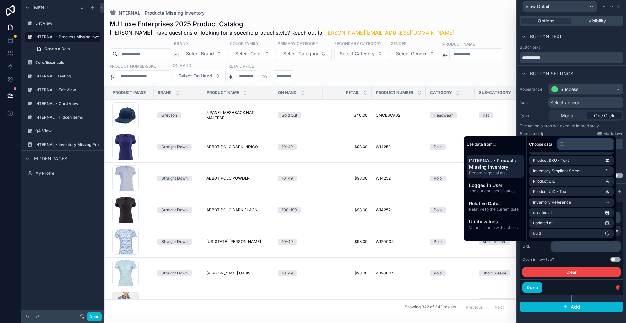
click at [577, 142] on input "text" at bounding box center [585, 144] width 56 height 10
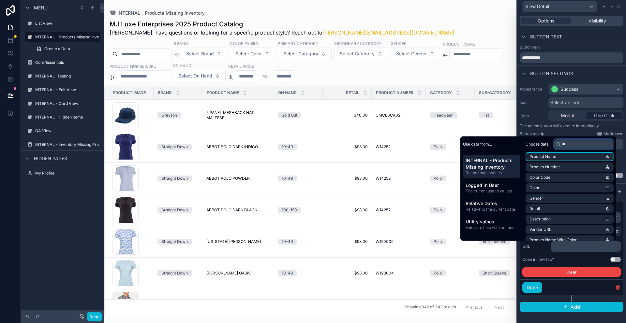
scroll to position [0, 0]
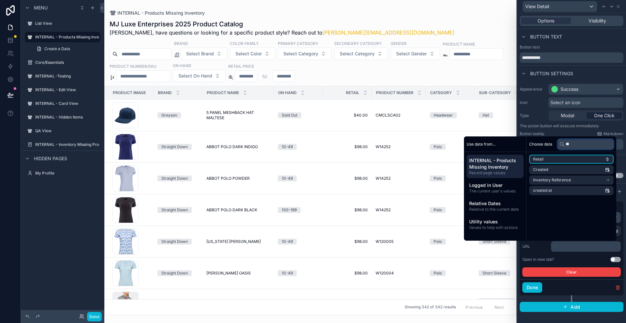
type input "*"
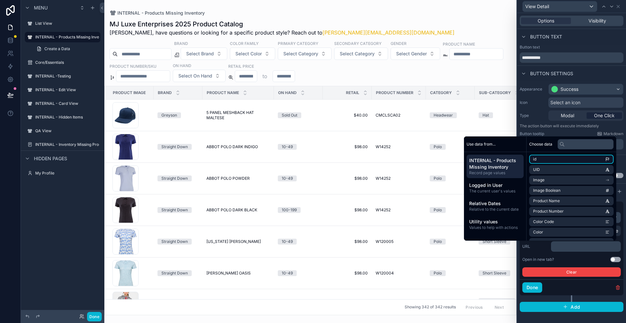
click at [548, 159] on li "id" at bounding box center [571, 159] width 84 height 9
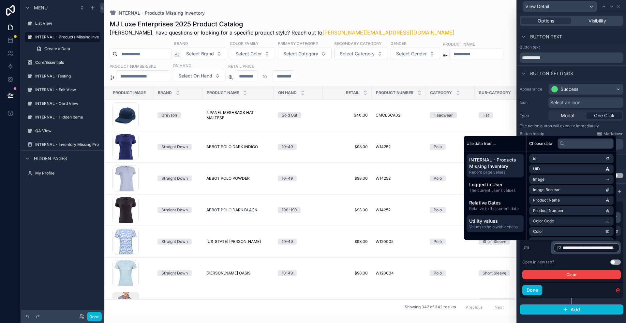
click at [500, 227] on span "Values to help with actions" at bounding box center [495, 226] width 52 height 5
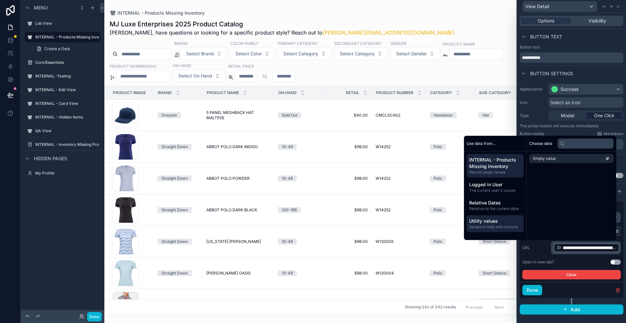
click at [499, 169] on span "INTERNAL - Products Missing Inventory" at bounding box center [495, 163] width 52 height 13
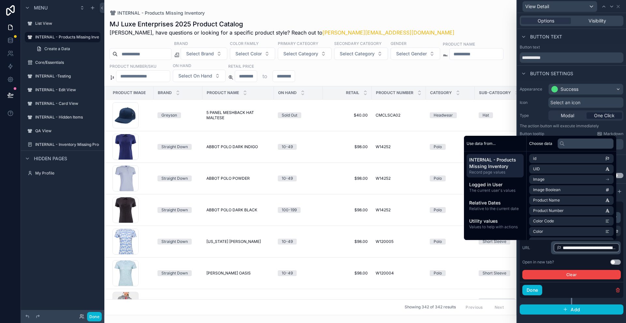
click at [545, 323] on div "**********" at bounding box center [571, 168] width 109 height 310
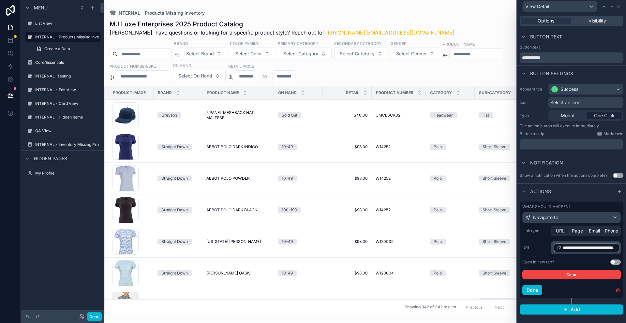
click at [559, 229] on span "URL" at bounding box center [560, 231] width 9 height 7
click at [580, 233] on span "Page" at bounding box center [576, 231] width 11 height 7
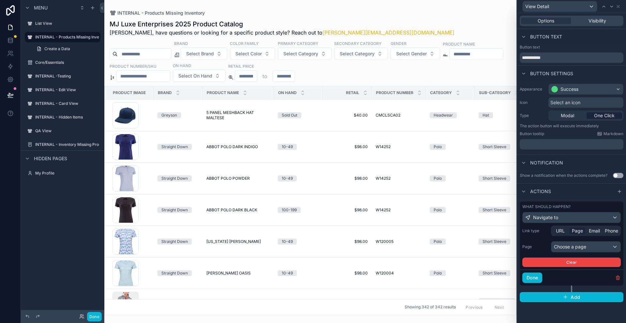
click at [579, 230] on span "Page" at bounding box center [576, 231] width 11 height 7
click at [575, 244] on div "Choose a page" at bounding box center [585, 247] width 69 height 10
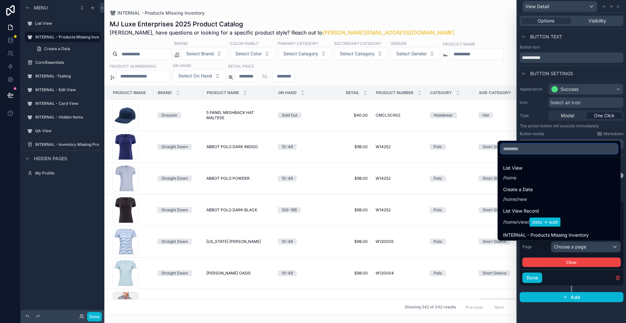
click at [559, 152] on input "text" at bounding box center [558, 149] width 117 height 10
type input "*"
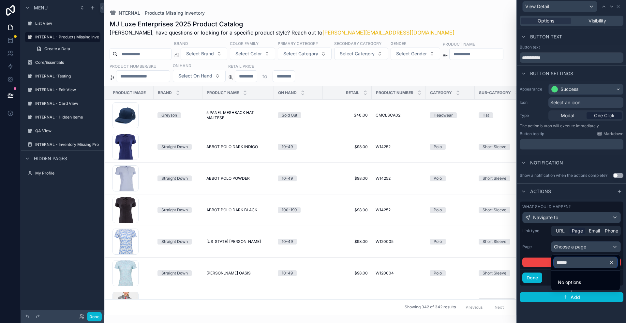
type input "******"
click at [603, 245] on div at bounding box center [571, 161] width 109 height 323
click at [603, 245] on div "Choose a page" at bounding box center [585, 247] width 69 height 10
click at [603, 245] on div at bounding box center [571, 161] width 109 height 323
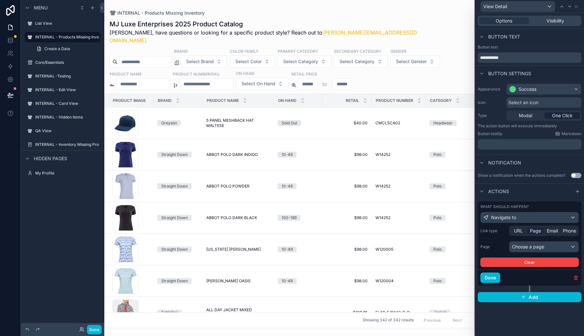
scroll to position [263, 0]
click at [536, 231] on span "Page" at bounding box center [535, 231] width 11 height 7
click at [527, 247] on div "Choose a page" at bounding box center [543, 247] width 69 height 10
click at [571, 263] on icon "button" at bounding box center [570, 263] width 6 height 6
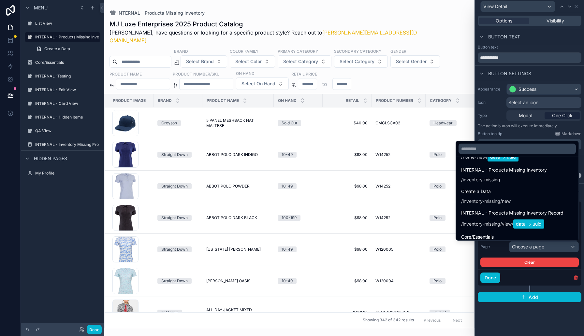
scroll to position [67, 0]
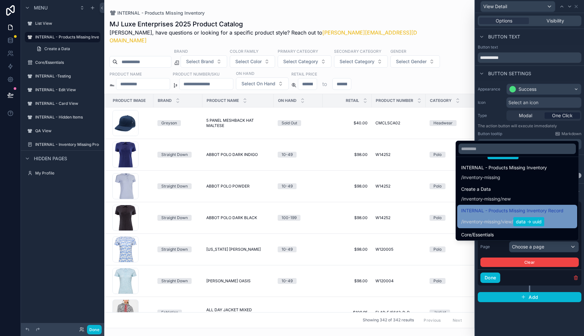
click at [516, 220] on span "data -> uuid" at bounding box center [528, 221] width 31 height 9
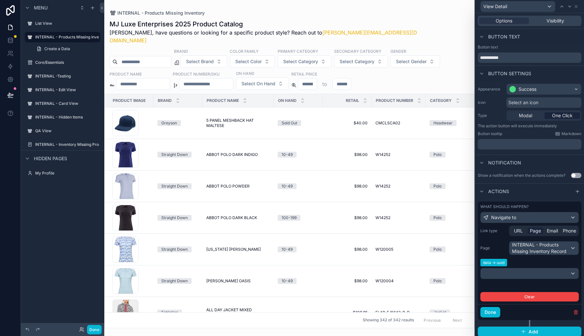
scroll to position [3, 0]
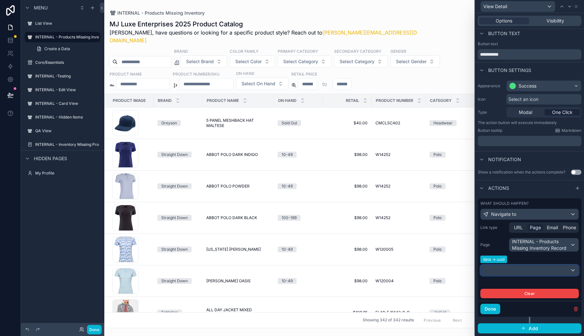
click at [515, 270] on div at bounding box center [530, 270] width 98 height 10
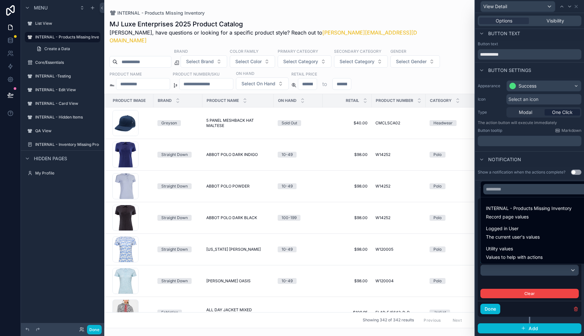
click at [478, 234] on div at bounding box center [529, 168] width 109 height 336
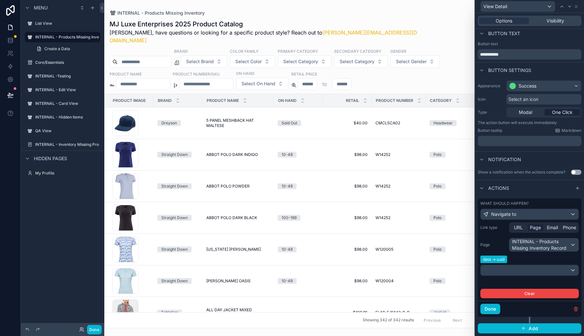
click at [519, 310] on div "Done" at bounding box center [530, 309] width 104 height 16
click at [536, 229] on span "Page" at bounding box center [535, 227] width 11 height 7
click at [519, 228] on span "URL" at bounding box center [518, 227] width 9 height 7
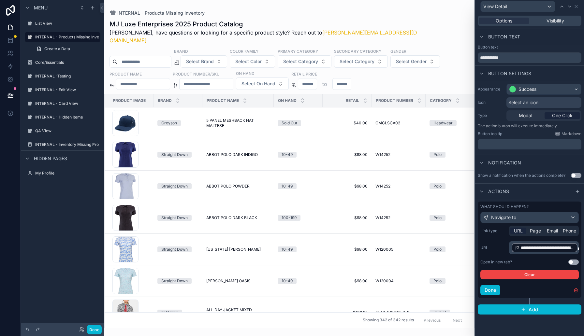
scroll to position [0, 0]
click at [536, 248] on span "**********" at bounding box center [547, 248] width 53 height 7
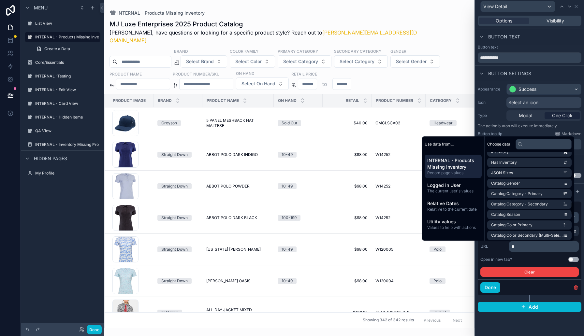
scroll to position [317, 0]
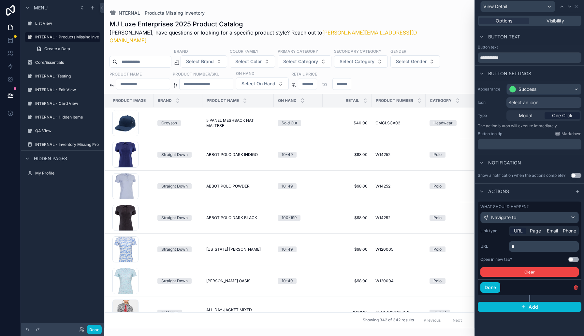
click at [520, 250] on div "scrollable content" at bounding box center [544, 246] width 70 height 10
click at [98, 323] on button "Done" at bounding box center [94, 329] width 15 height 9
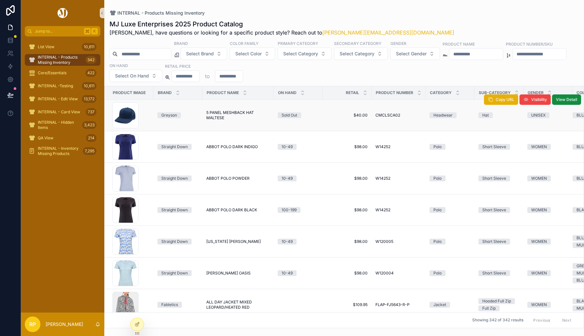
click at [249, 120] on span "5 PANEL MESHBACK HAT MALTESE" at bounding box center [238, 115] width 64 height 10
click at [139, 323] on icon at bounding box center [137, 324] width 5 height 5
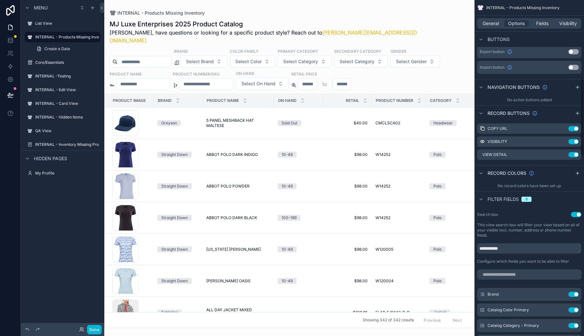
scroll to position [267, 0]
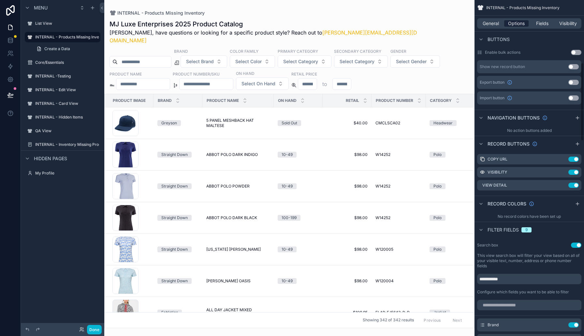
click at [517, 24] on span "Options" at bounding box center [516, 23] width 17 height 7
click at [536, 22] on span "Fields" at bounding box center [542, 23] width 12 height 7
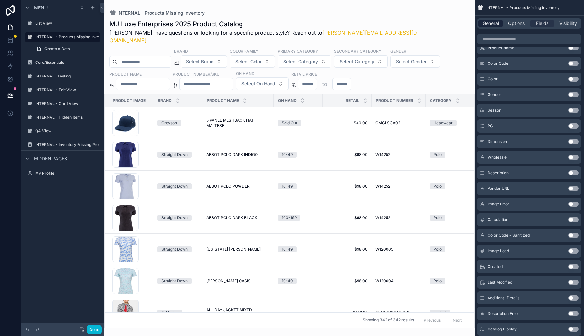
click at [486, 23] on span "General" at bounding box center [491, 23] width 16 height 7
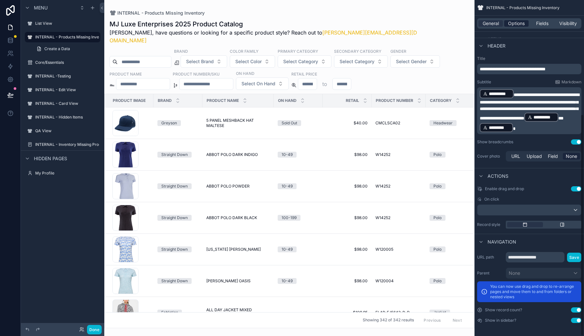
click at [515, 21] on span "Options" at bounding box center [516, 23] width 17 height 7
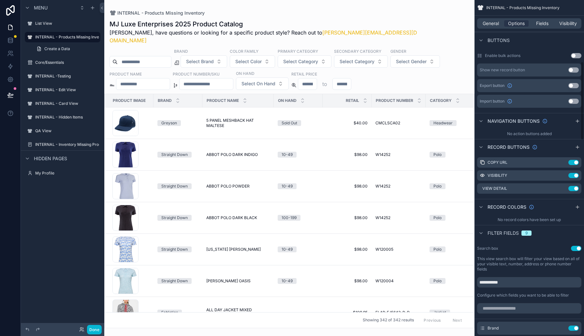
scroll to position [263, 0]
click at [563, 190] on icon "scrollable content" at bounding box center [562, 188] width 5 height 5
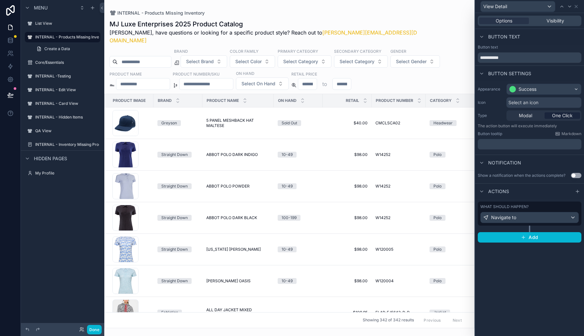
click at [564, 116] on span "One Click" at bounding box center [562, 115] width 21 height 7
click at [529, 215] on div "Navigate to" at bounding box center [530, 217] width 98 height 10
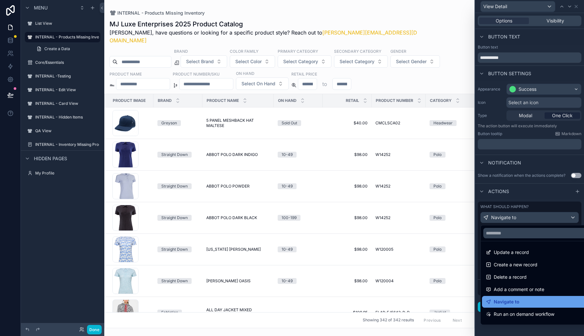
click at [512, 302] on span "Navigate to" at bounding box center [507, 302] width 26 height 8
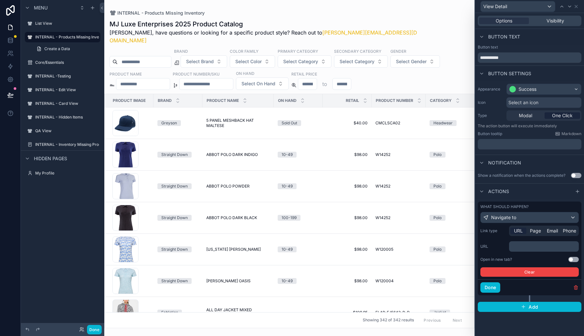
click at [521, 232] on span "URL" at bounding box center [518, 231] width 9 height 7
click at [521, 243] on p "﻿" at bounding box center [545, 246] width 66 height 7
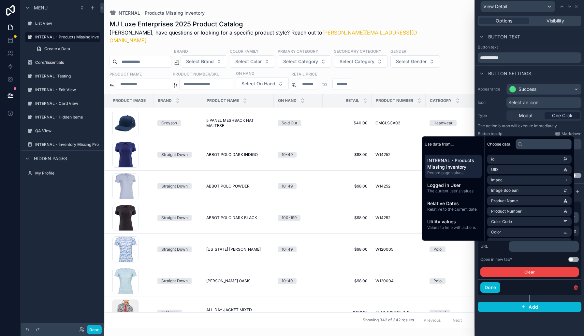
paste div "scrollable content"
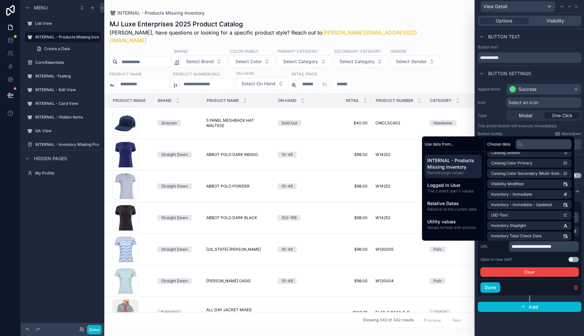
scroll to position [478, 0]
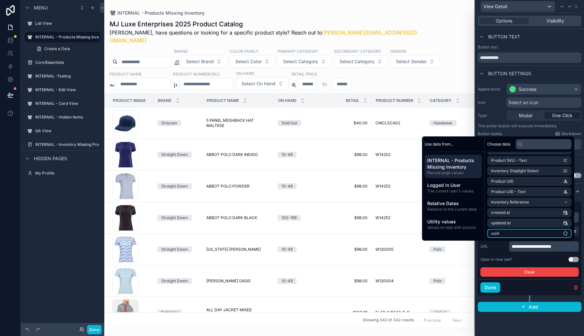
click at [492, 234] on span "uuid" at bounding box center [495, 233] width 8 height 5
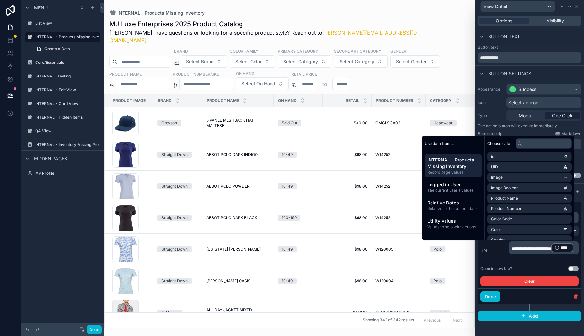
scroll to position [0, 0]
click at [470, 15] on div "scrollable content" at bounding box center [289, 168] width 370 height 336
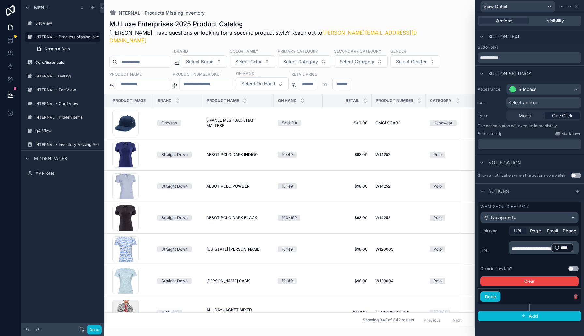
click at [574, 266] on div "**********" at bounding box center [529, 256] width 98 height 60
click at [574, 269] on button "Use setting" at bounding box center [573, 268] width 10 height 5
click at [496, 297] on button "Done" at bounding box center [490, 297] width 20 height 10
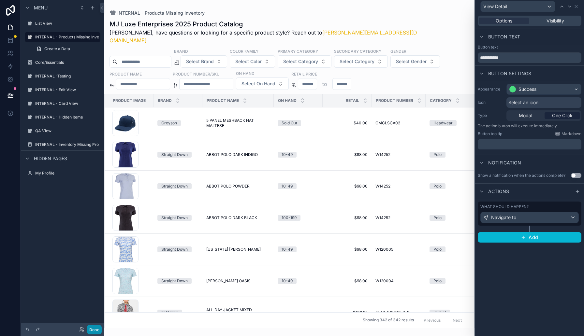
click at [97, 323] on button "Done" at bounding box center [94, 329] width 15 height 9
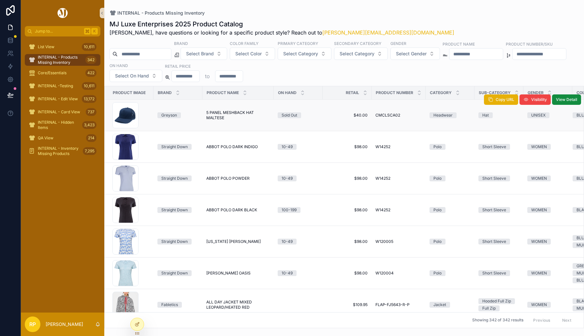
click at [339, 108] on td "$40.00 $40.00" at bounding box center [347, 116] width 49 height 32
click at [327, 113] on span "$40.00" at bounding box center [346, 115] width 41 height 5
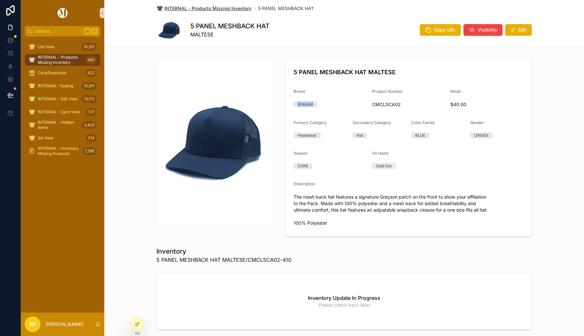
click at [200, 7] on span "INTERNAL - Products Missing Inventory" at bounding box center [207, 8] width 87 height 7
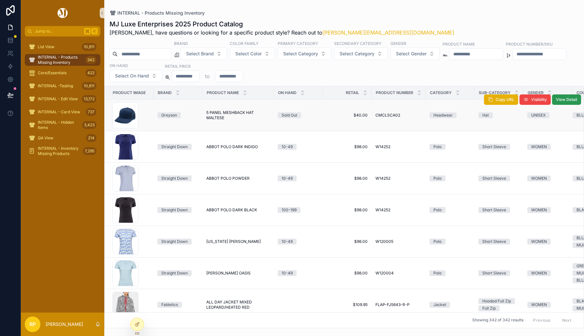
click at [567, 99] on span "View Detail" at bounding box center [566, 99] width 21 height 5
click at [566, 99] on span "View Detail" at bounding box center [566, 99] width 21 height 5
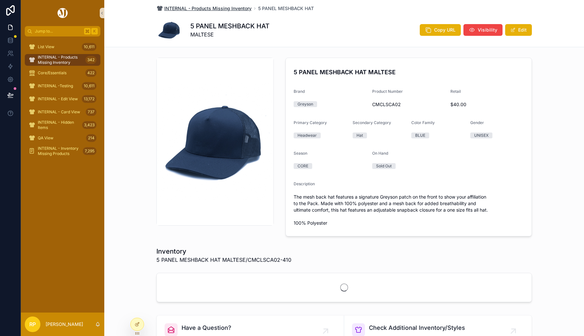
click at [229, 9] on span "INTERNAL - Products Missing Inventory" at bounding box center [207, 8] width 87 height 7
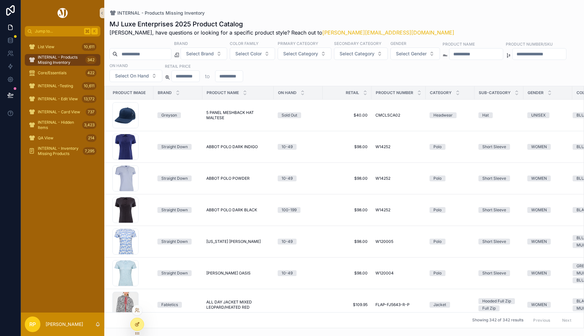
click at [139, 324] on icon at bounding box center [137, 324] width 5 height 5
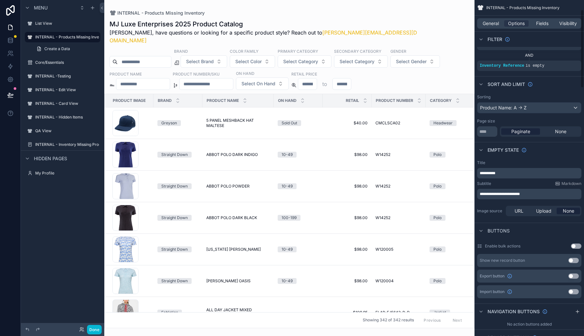
scroll to position [137, 0]
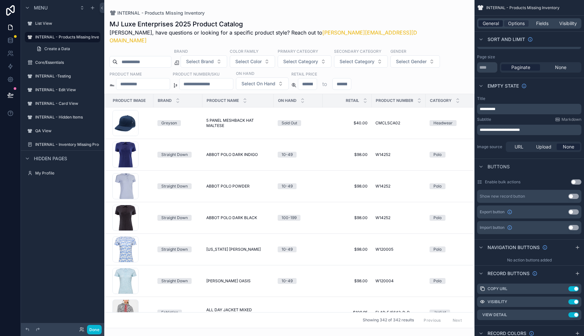
click at [491, 24] on span "General" at bounding box center [491, 23] width 16 height 7
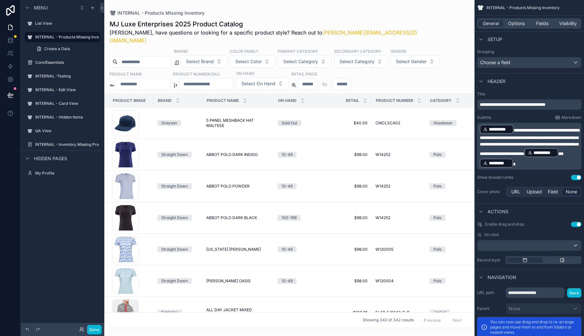
scroll to position [173, 0]
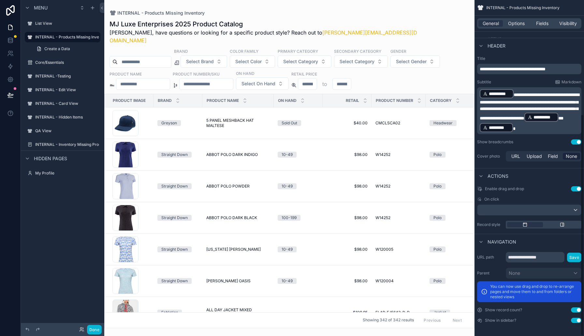
click at [582, 209] on div "**********" at bounding box center [528, 168] width 109 height 336
click at [577, 209] on div "scrollable content" at bounding box center [529, 210] width 104 height 10
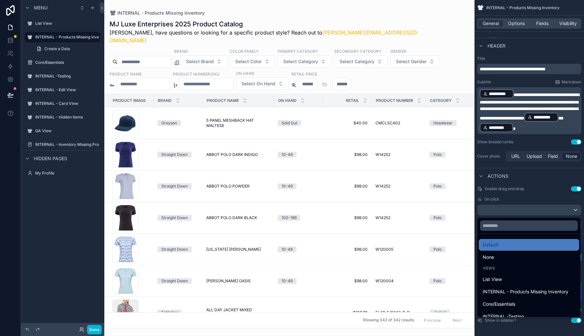
click at [513, 260] on div "None" at bounding box center [529, 257] width 93 height 8
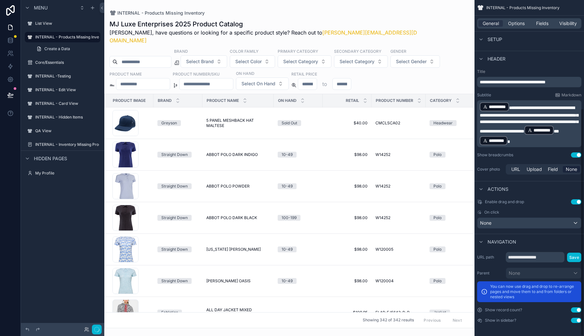
scroll to position [160, 0]
click at [99, 328] on button "Done" at bounding box center [94, 329] width 15 height 9
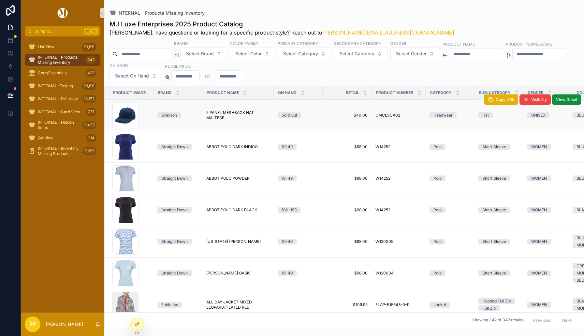
click at [418, 116] on div "CMCLSCA02 CMCLSCA02" at bounding box center [398, 115] width 46 height 5
click at [563, 101] on span "View Detail" at bounding box center [566, 99] width 21 height 5
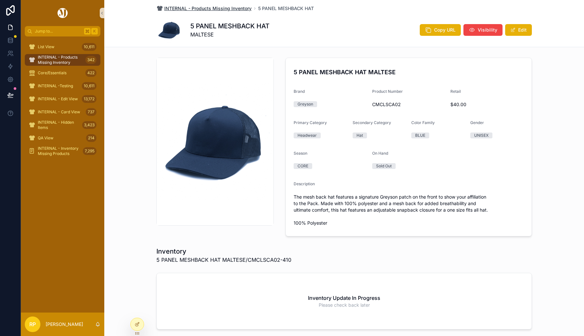
click at [201, 6] on span "INTERNAL - Products Missing Inventory" at bounding box center [207, 8] width 87 height 7
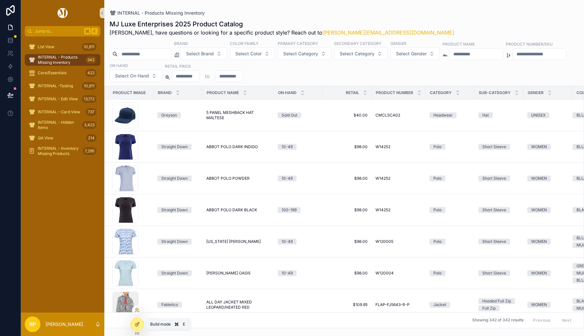
click at [139, 327] on icon at bounding box center [137, 324] width 5 height 5
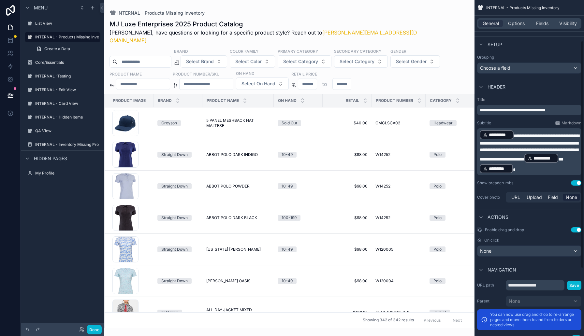
scroll to position [160, 0]
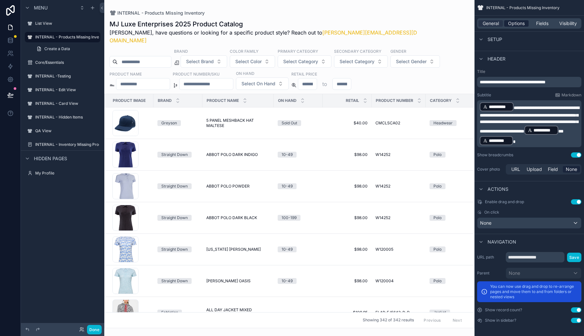
click at [516, 23] on span "Options" at bounding box center [516, 23] width 17 height 7
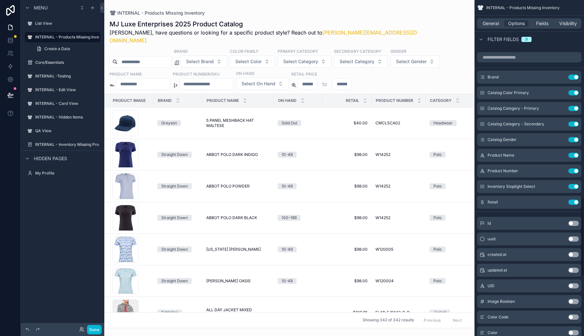
scroll to position [368, 0]
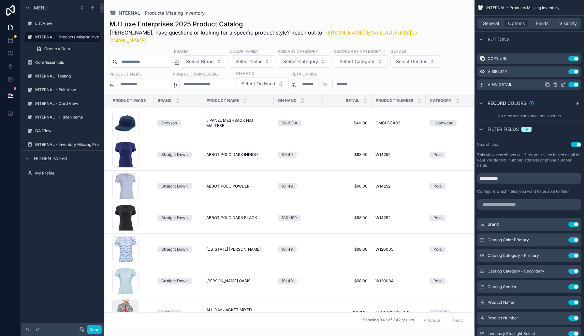
click at [561, 84] on icon "scrollable content" at bounding box center [562, 84] width 5 height 5
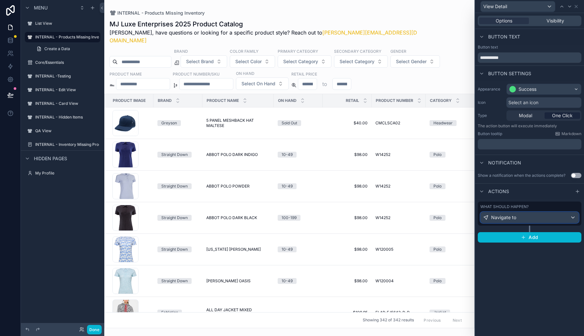
click at [542, 218] on div "Navigate to" at bounding box center [530, 217] width 98 height 10
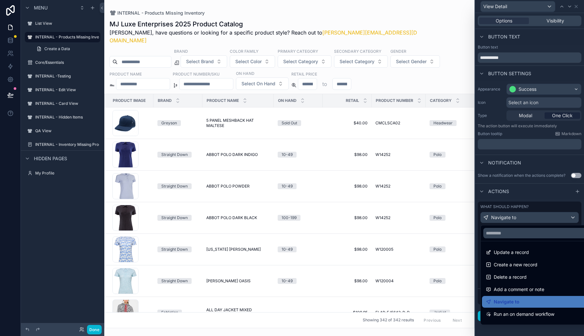
click at [537, 329] on div at bounding box center [529, 168] width 109 height 336
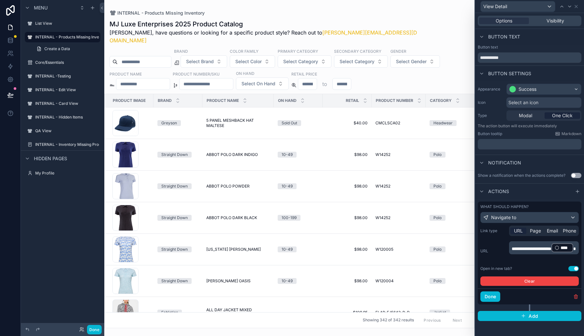
click at [410, 5] on div "scrollable content" at bounding box center [289, 168] width 370 height 336
click at [135, 13] on span "INTERNAL - Products Missing Inventory" at bounding box center [160, 13] width 87 height 7
click at [98, 327] on button "Done" at bounding box center [94, 329] width 15 height 9
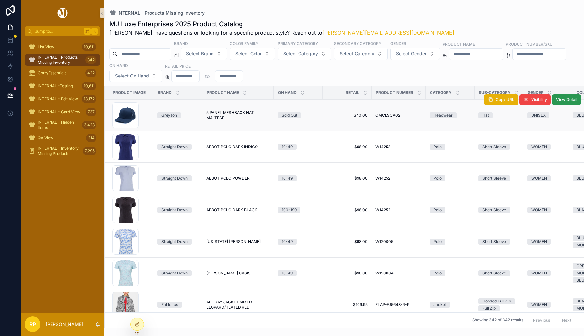
click at [565, 99] on span "View Detail" at bounding box center [566, 99] width 21 height 5
